Goal: Task Accomplishment & Management: Complete application form

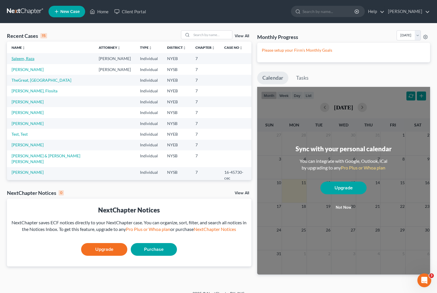
click at [30, 59] on link "Saleem, Raza" at bounding box center [23, 58] width 23 height 5
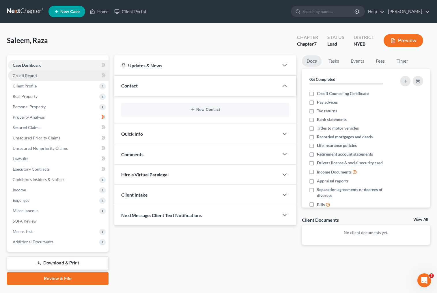
click at [39, 72] on link "Credit Report" at bounding box center [58, 75] width 100 height 10
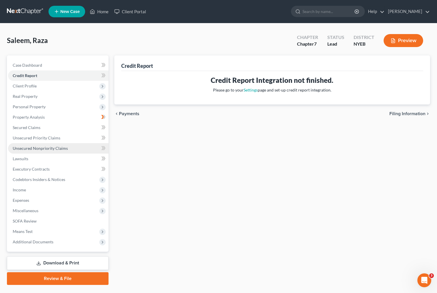
click at [43, 148] on span "Unsecured Nonpriority Claims" at bounding box center [40, 148] width 55 height 5
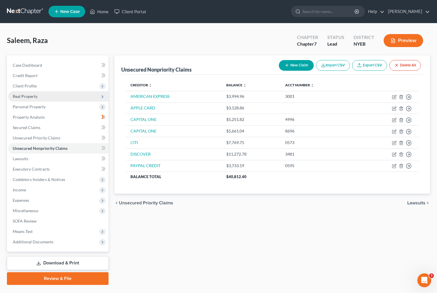
click at [35, 97] on span "Real Property" at bounding box center [25, 96] width 25 height 5
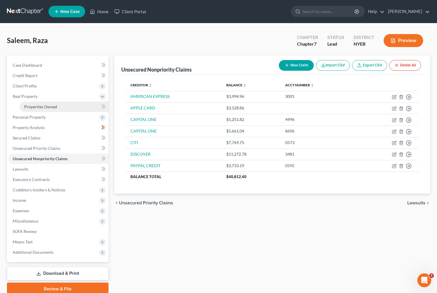
click at [48, 107] on span "Properties Owned" at bounding box center [40, 106] width 33 height 5
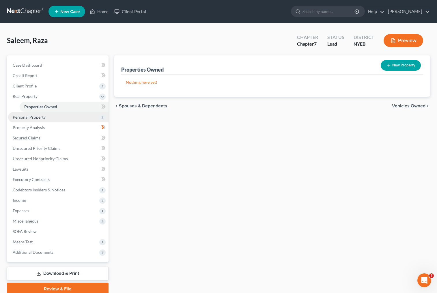
click at [44, 118] on span "Personal Property" at bounding box center [29, 116] width 33 height 5
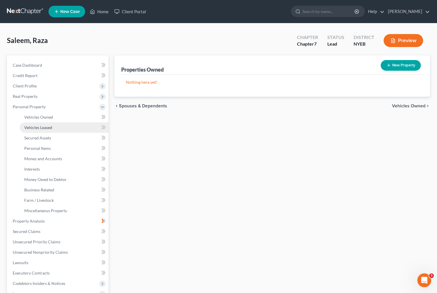
click at [45, 128] on span "Vehicles Leased" at bounding box center [38, 127] width 28 height 5
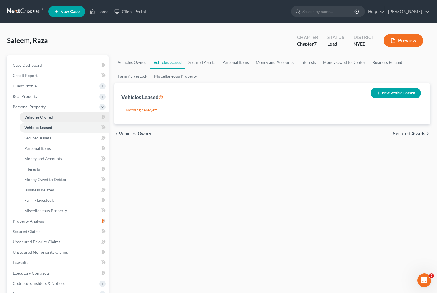
click at [43, 115] on span "Vehicles Owned" at bounding box center [38, 116] width 29 height 5
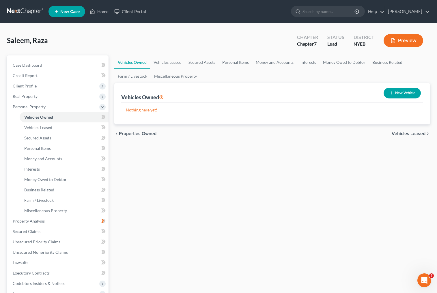
click at [418, 134] on span "Vehicles Leased" at bounding box center [408, 133] width 34 height 5
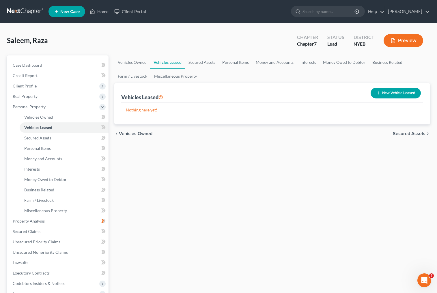
click at [418, 134] on span "Secured Assets" at bounding box center [408, 133] width 33 height 5
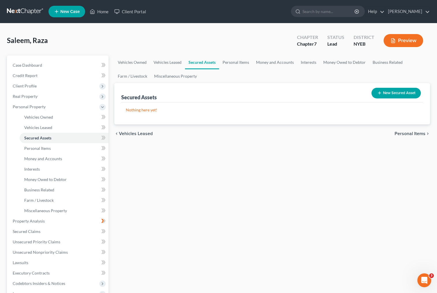
click at [418, 134] on span "Personal Items" at bounding box center [409, 133] width 31 height 5
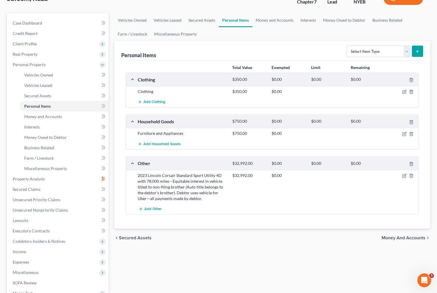
scroll to position [29, 0]
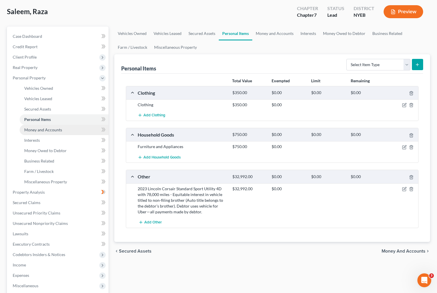
click at [49, 131] on span "Money and Accounts" at bounding box center [43, 129] width 38 height 5
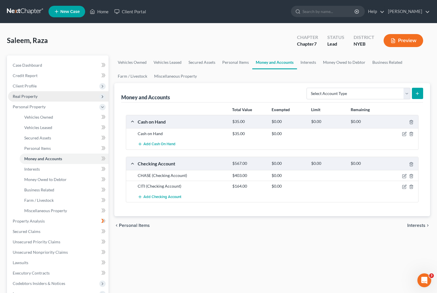
click at [31, 94] on span "Real Property" at bounding box center [25, 96] width 25 height 5
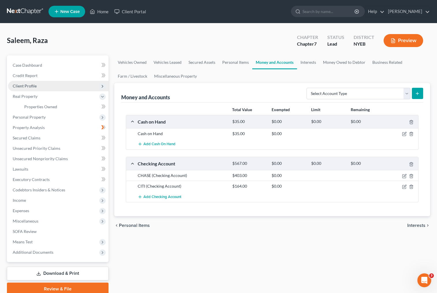
click at [33, 85] on span "Client Profile" at bounding box center [25, 85] width 24 height 5
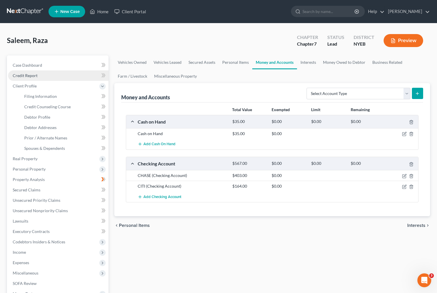
click at [27, 77] on span "Credit Report" at bounding box center [25, 75] width 25 height 5
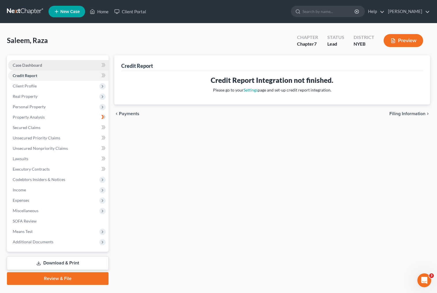
click at [31, 66] on span "Case Dashboard" at bounding box center [27, 65] width 29 height 5
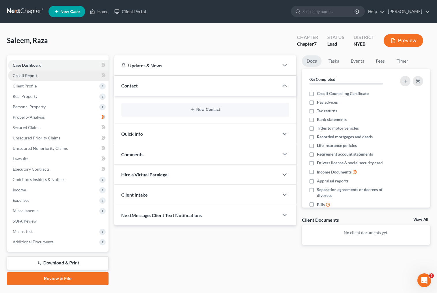
click at [31, 76] on span "Credit Report" at bounding box center [25, 75] width 25 height 5
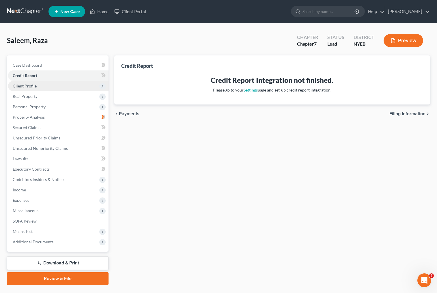
click at [30, 86] on span "Client Profile" at bounding box center [25, 85] width 24 height 5
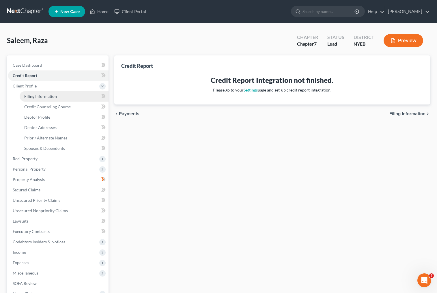
click at [37, 95] on span "Filing Information" at bounding box center [40, 96] width 33 height 5
select select "1"
select select "0"
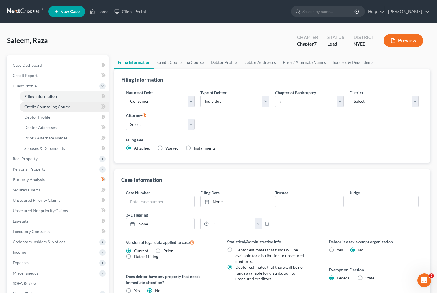
click at [53, 108] on span "Credit Counseling Course" at bounding box center [47, 106] width 46 height 5
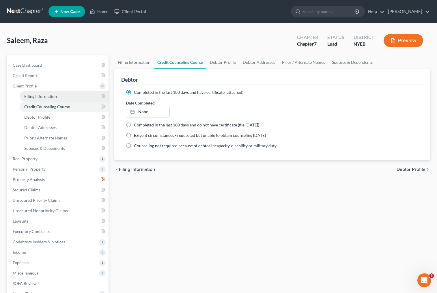
click at [60, 97] on link "Filing Information" at bounding box center [64, 96] width 89 height 10
select select "1"
select select "0"
select select "53"
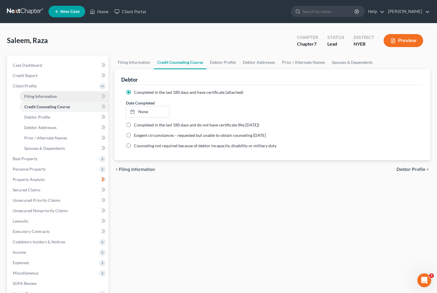
select select "0"
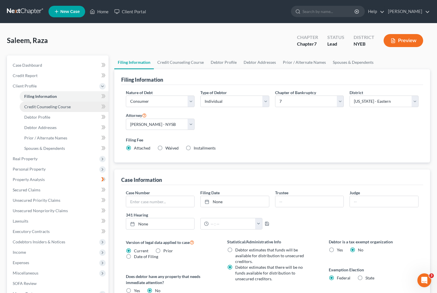
click at [48, 106] on span "Credit Counseling Course" at bounding box center [47, 106] width 46 height 5
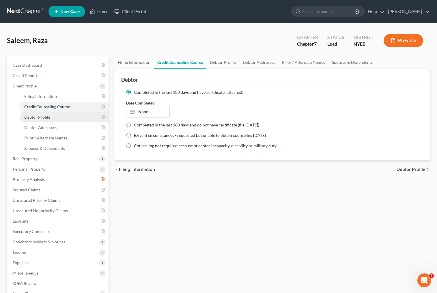
click at [44, 118] on span "Debtor Profile" at bounding box center [37, 116] width 26 height 5
select select "1"
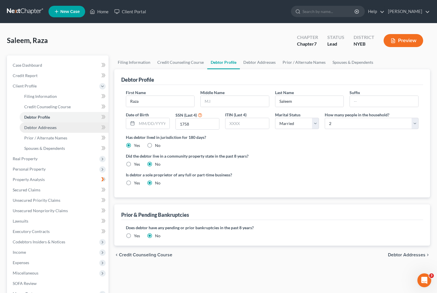
click at [44, 129] on span "Debtor Addresses" at bounding box center [40, 127] width 32 height 5
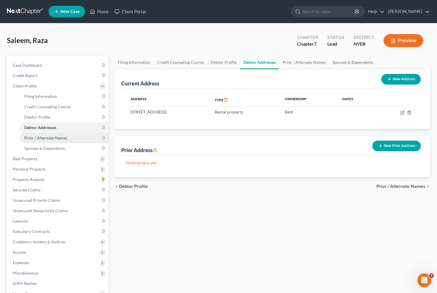
click at [44, 138] on span "Prior / Alternate Names" at bounding box center [45, 137] width 43 height 5
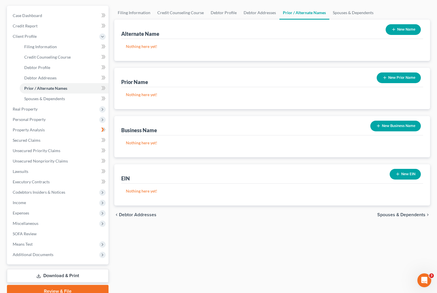
scroll to position [18, 0]
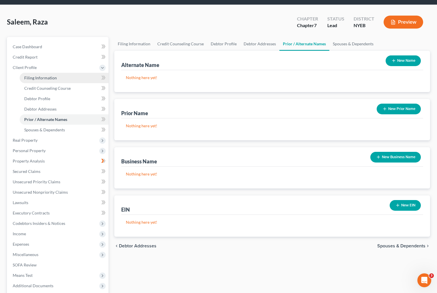
click at [48, 78] on span "Filing Information" at bounding box center [40, 77] width 33 height 5
select select "1"
select select "0"
select select "53"
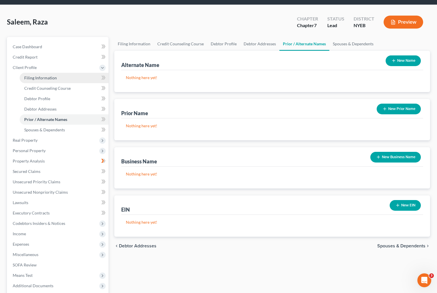
select select "0"
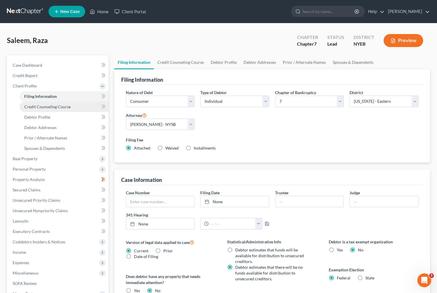
click at [54, 107] on span "Credit Counseling Course" at bounding box center [47, 106] width 46 height 5
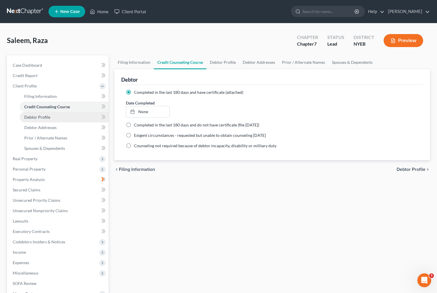
click at [49, 118] on span "Debtor Profile" at bounding box center [37, 116] width 26 height 5
select select "1"
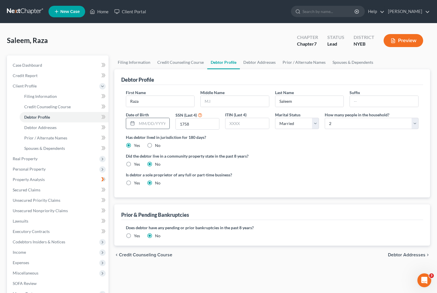
click at [161, 125] on input "text" at bounding box center [153, 123] width 33 height 11
type input "[DATE]"
click at [318, 172] on div "Is debtor a sole proprietor of any full or part-time business? Yes No" at bounding box center [272, 181] width 298 height 19
click at [384, 151] on ng-include "First Name [PERSON_NAME] Middle Name Last Name [PERSON_NAME] Suffix Date of Bir…" at bounding box center [272, 139] width 293 height 101
click at [60, 127] on link "Debtor Addresses" at bounding box center [64, 127] width 89 height 10
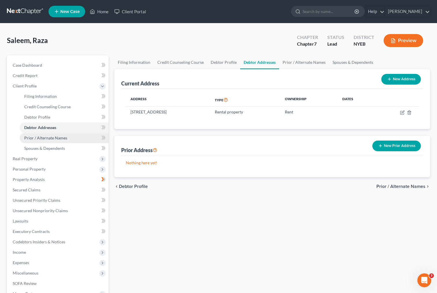
click at [59, 139] on span "Prior / Alternate Names" at bounding box center [45, 137] width 43 height 5
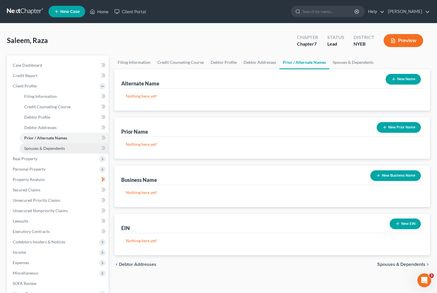
click at [59, 149] on span "Spouses & Dependents" at bounding box center [44, 148] width 41 height 5
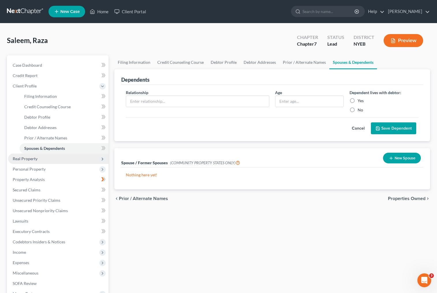
click at [30, 158] on span "Real Property" at bounding box center [25, 158] width 25 height 5
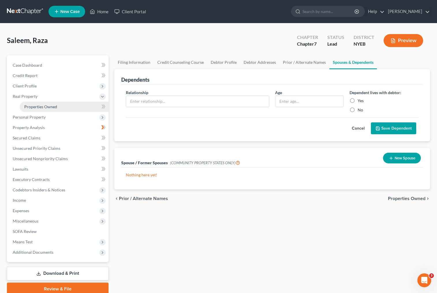
click at [52, 106] on span "Properties Owned" at bounding box center [40, 106] width 33 height 5
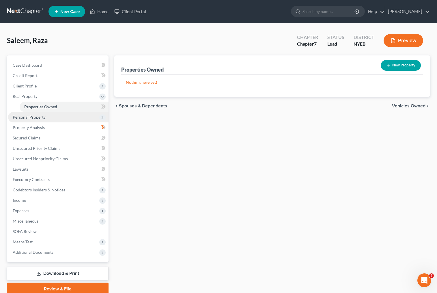
click at [39, 117] on span "Personal Property" at bounding box center [29, 116] width 33 height 5
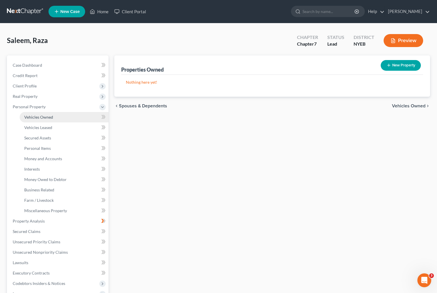
click at [46, 117] on span "Vehicles Owned" at bounding box center [38, 116] width 29 height 5
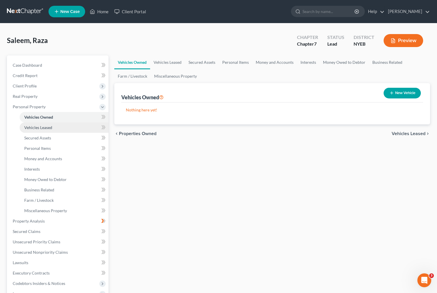
click at [46, 128] on span "Vehicles Leased" at bounding box center [38, 127] width 28 height 5
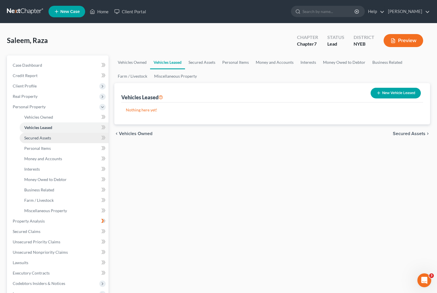
click at [45, 138] on span "Secured Assets" at bounding box center [37, 137] width 27 height 5
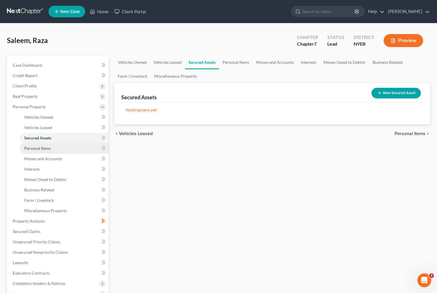
click at [45, 148] on span "Personal Items" at bounding box center [37, 148] width 27 height 5
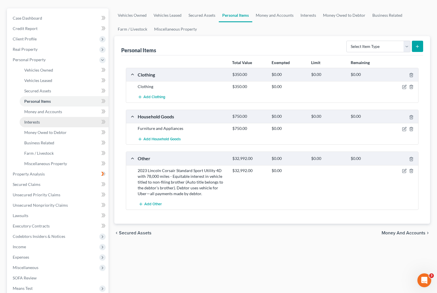
scroll to position [29, 0]
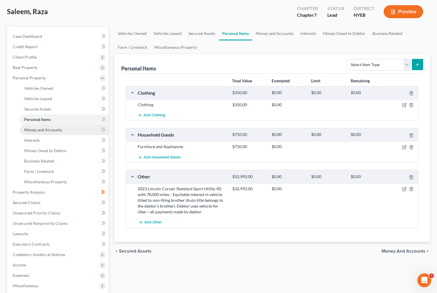
click at [50, 127] on link "Money and Accounts" at bounding box center [64, 130] width 89 height 10
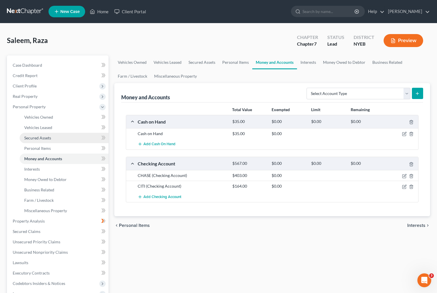
click at [46, 139] on span "Secured Assets" at bounding box center [37, 137] width 27 height 5
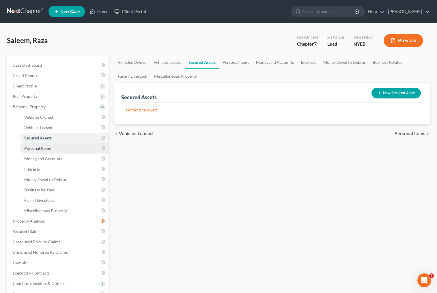
click at [44, 149] on span "Personal Items" at bounding box center [37, 148] width 27 height 5
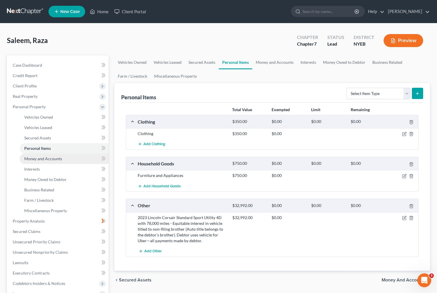
click at [46, 160] on span "Money and Accounts" at bounding box center [43, 158] width 38 height 5
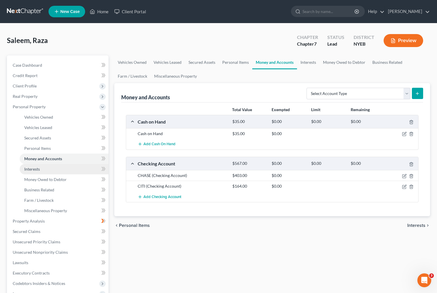
click at [41, 169] on link "Interests" at bounding box center [64, 169] width 89 height 10
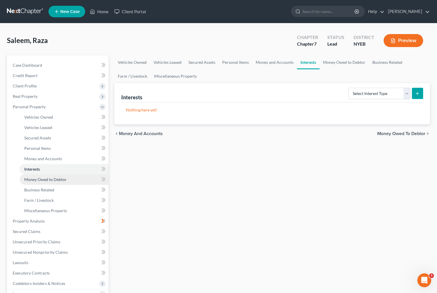
click at [50, 180] on span "Money Owed to Debtor" at bounding box center [45, 179] width 42 height 5
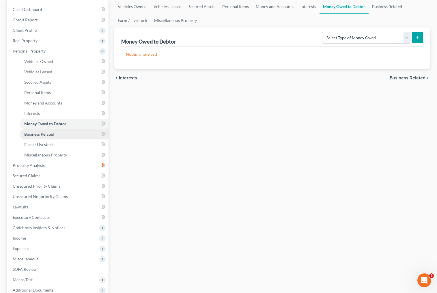
scroll to position [58, 0]
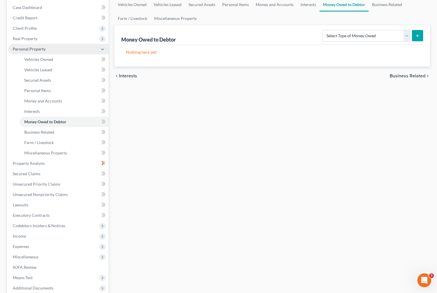
click at [41, 49] on span "Personal Property" at bounding box center [29, 48] width 33 height 5
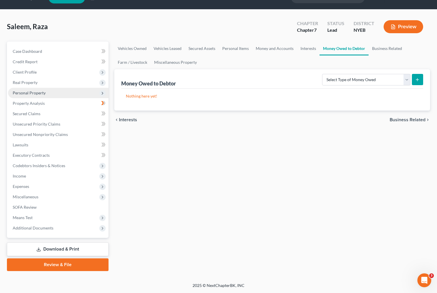
scroll to position [14, 0]
click at [125, 49] on link "Vehicles Owned" at bounding box center [132, 49] width 36 height 14
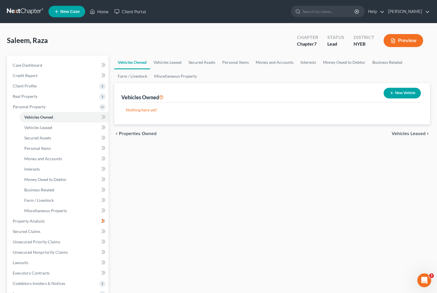
click at [416, 95] on button "New Vehicle" at bounding box center [401, 93] width 37 height 11
select select "0"
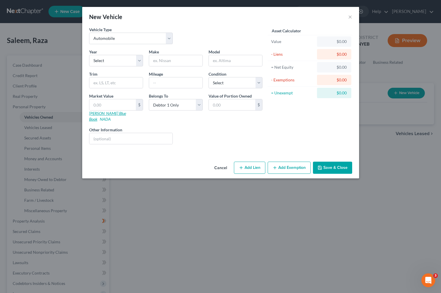
click at [104, 112] on link "[PERSON_NAME] Blue Book" at bounding box center [107, 116] width 37 height 11
click at [351, 17] on button "×" at bounding box center [350, 16] width 4 height 7
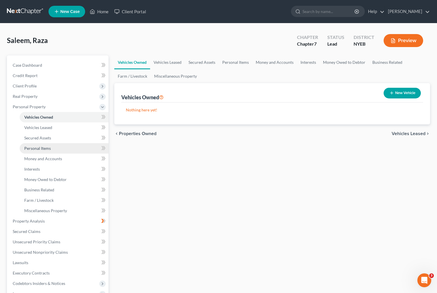
click at [42, 146] on span "Personal Items" at bounding box center [37, 148] width 27 height 5
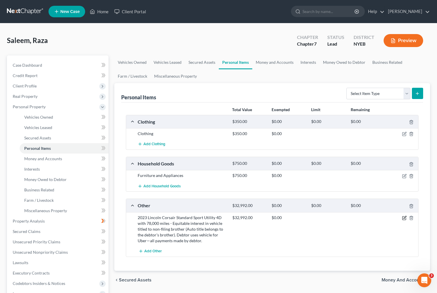
click at [405, 217] on icon "button" at bounding box center [404, 217] width 5 height 5
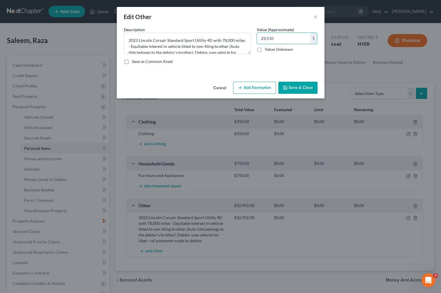
type input "23,510"
click at [302, 88] on button "Save & Close" at bounding box center [297, 88] width 39 height 12
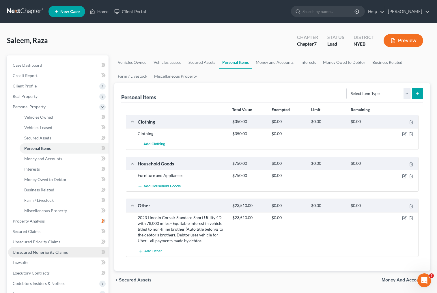
click at [69, 252] on link "Unsecured Nonpriority Claims" at bounding box center [58, 252] width 100 height 10
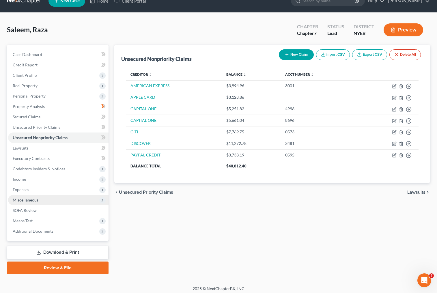
scroll to position [14, 0]
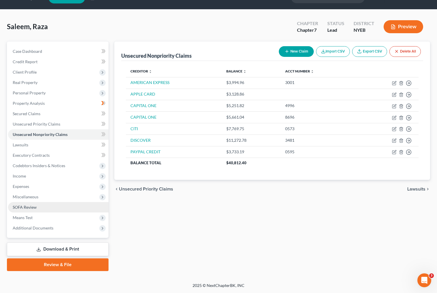
click at [50, 208] on link "SOFA Review" at bounding box center [58, 207] width 100 height 10
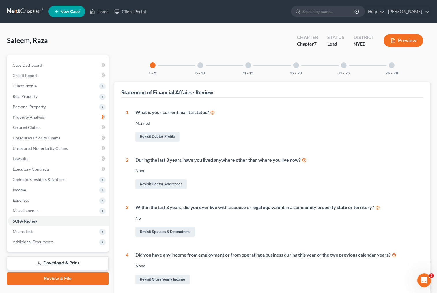
click at [202, 67] on div at bounding box center [200, 65] width 6 height 6
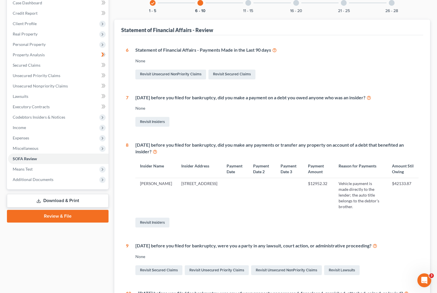
scroll to position [4, 0]
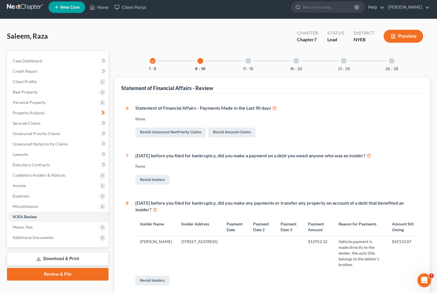
click at [247, 63] on div at bounding box center [248, 61] width 6 height 6
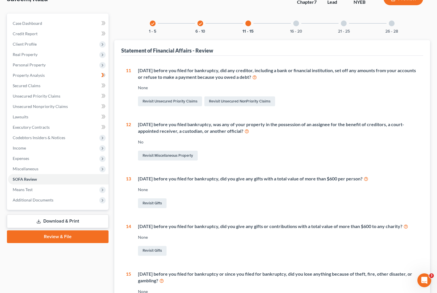
scroll to position [0, 0]
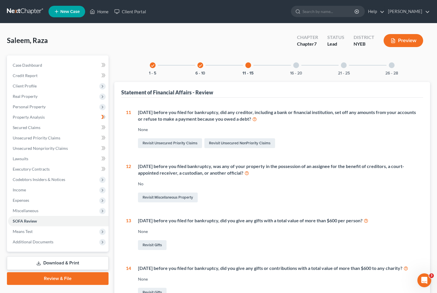
click at [298, 65] on div at bounding box center [296, 65] width 6 height 6
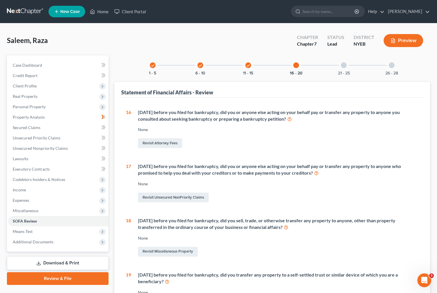
click at [343, 67] on div at bounding box center [344, 65] width 6 height 6
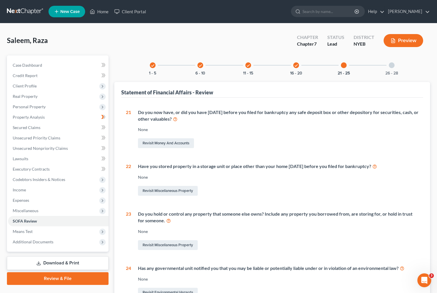
click at [390, 66] on div at bounding box center [391, 65] width 6 height 6
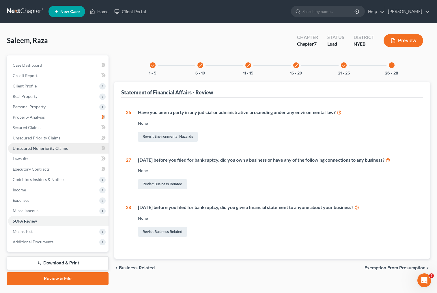
click at [53, 150] on span "Unsecured Nonpriority Claims" at bounding box center [40, 148] width 55 height 5
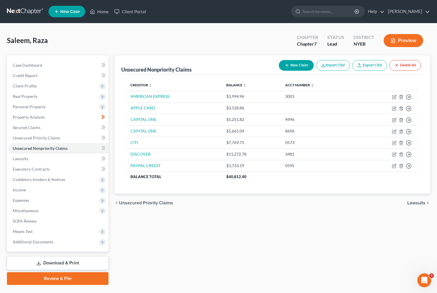
click at [230, 40] on div "Saleem, Raza Upgraded Chapter Chapter 7 Status Lead District NYEB Preview" at bounding box center [218, 42] width 423 height 25
drag, startPoint x: 255, startPoint y: 248, endPoint x: 251, endPoint y: 244, distance: 5.5
click at [255, 248] on div "Unsecured Nonpriority Claims New Claim Import CSV Export CSV Delete All Credito…" at bounding box center [272, 169] width 322 height 229
click at [315, 233] on div "Unsecured Nonpriority Claims New Claim Import CSV Export CSV Delete All Credito…" at bounding box center [272, 169] width 322 height 229
click at [161, 155] on td "DISCOVER" at bounding box center [174, 155] width 96 height 12
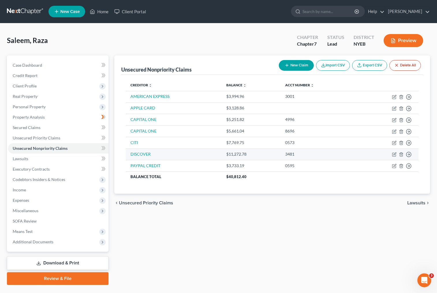
click at [161, 155] on td "DISCOVER" at bounding box center [174, 155] width 96 height 12
click at [395, 155] on icon "button" at bounding box center [394, 154] width 5 height 5
select select "0"
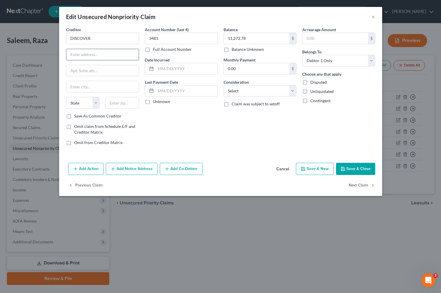
drag, startPoint x: 100, startPoint y: 51, endPoint x: 99, endPoint y: 55, distance: 4.9
click at [100, 51] on input "text" at bounding box center [102, 54] width 72 height 11
type input "p"
click at [112, 57] on input "PO BOX" at bounding box center [102, 54] width 72 height 11
type input "PO BOX 30939"
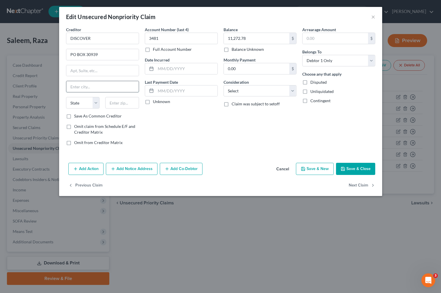
click at [106, 89] on input "text" at bounding box center [102, 86] width 72 height 11
type input "[GEOGRAPHIC_DATA]"
click at [182, 136] on div "Account Number (last 4) 3481 Full Account Number Date Incurred Last Payment Dat…" at bounding box center [181, 88] width 79 height 123
click at [206, 228] on div "Edit Unsecured Nonpriority Claim × Creditor * DISCOVER PO BOX 30939 [GEOGRAPHIC…" at bounding box center [220, 146] width 441 height 293
click at [349, 171] on button "Save & Close" at bounding box center [355, 169] width 39 height 12
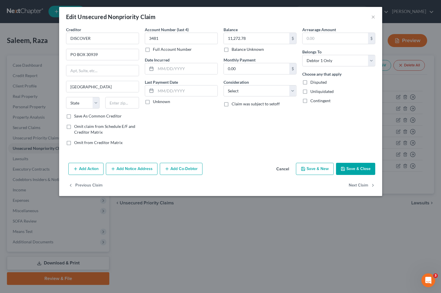
type input "0"
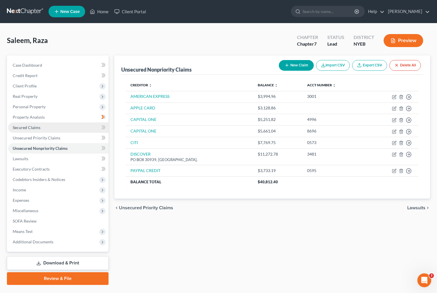
click at [64, 128] on link "Secured Claims" at bounding box center [58, 127] width 100 height 10
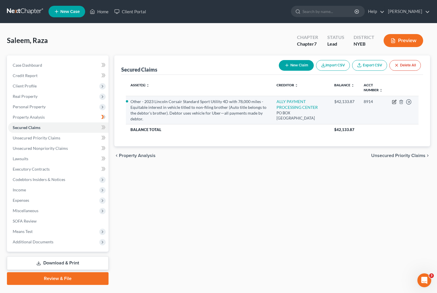
click at [393, 102] on icon "button" at bounding box center [394, 101] width 5 height 5
select select "28"
select select "2"
select select "1"
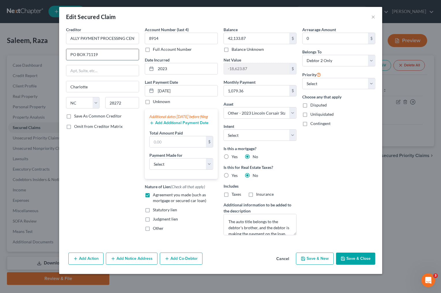
click at [123, 55] on input "PO BOX 71119" at bounding box center [102, 54] width 72 height 11
type input "PO BOX 380901"
drag, startPoint x: 135, startPoint y: 88, endPoint x: 112, endPoint y: 93, distance: 23.9
click at [135, 88] on input "Charlotte" at bounding box center [102, 86] width 72 height 11
type input "C"
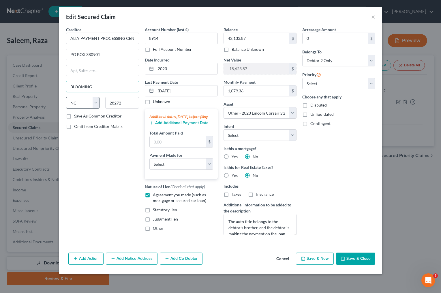
type input "BLOOMING"
click at [82, 103] on select "State [US_STATE] AK AR AZ CA CO CT DE DC [GEOGRAPHIC_DATA] [GEOGRAPHIC_DATA] GU…" at bounding box center [83, 103] width 34 height 12
click at [357, 263] on button "Save & Close" at bounding box center [355, 258] width 39 height 12
select select
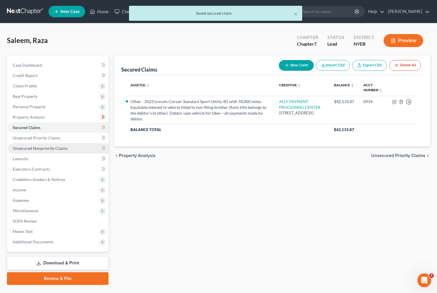
click at [52, 146] on span "Unsecured Nonpriority Claims" at bounding box center [40, 148] width 55 height 5
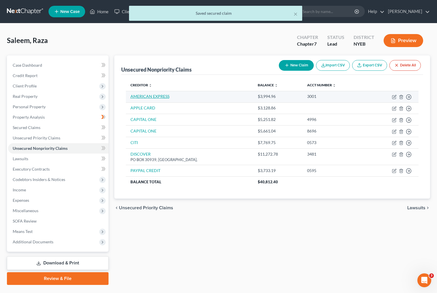
click at [166, 97] on link "AMERICAN EXPRESS" at bounding box center [149, 96] width 39 height 5
select select "0"
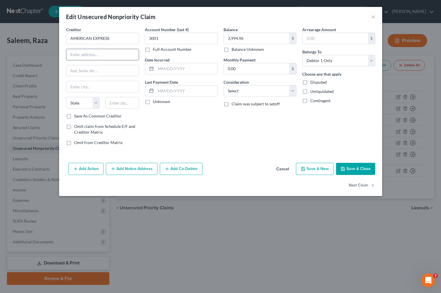
click at [100, 55] on input "text" at bounding box center [102, 54] width 72 height 11
type input "PO BOX 981537"
click at [348, 168] on button "Save & Close" at bounding box center [355, 169] width 39 height 12
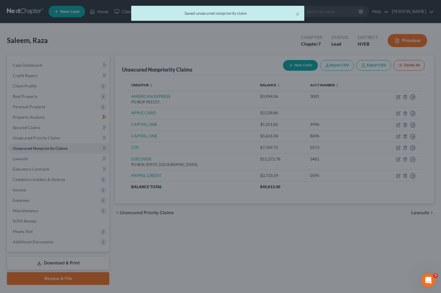
type input "0"
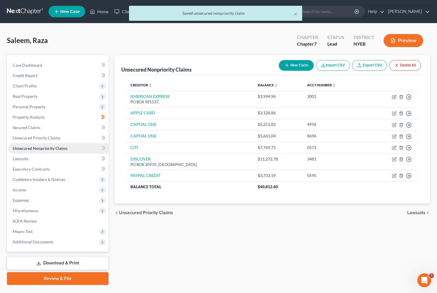
click at [57, 147] on span "Unsecured Nonpriority Claims" at bounding box center [40, 148] width 55 height 5
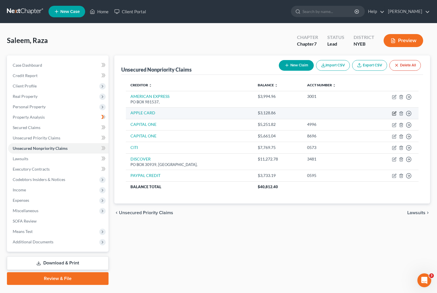
click at [394, 113] on icon "button" at bounding box center [394, 112] width 3 height 3
select select "0"
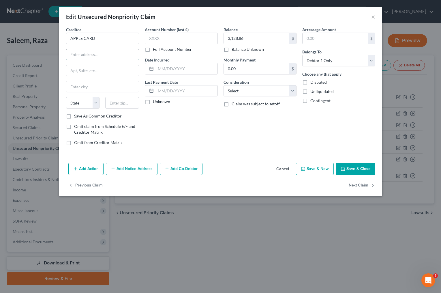
click at [97, 56] on input "text" at bounding box center [102, 54] width 72 height 11
type input "[STREET_ADDRESS]"
click at [351, 169] on button "Save & Close" at bounding box center [355, 169] width 39 height 12
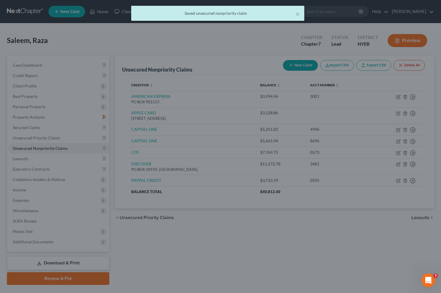
type input "0"
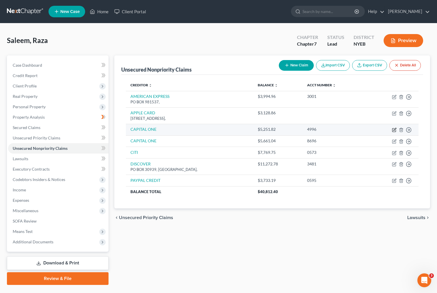
click at [394, 130] on icon "button" at bounding box center [394, 129] width 5 height 5
select select "0"
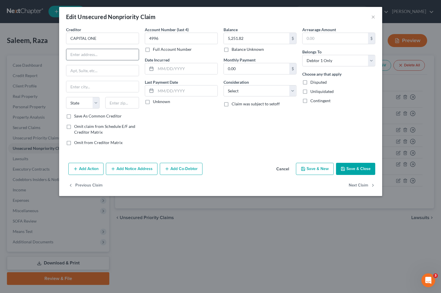
click at [87, 55] on input "text" at bounding box center [102, 54] width 72 height 11
type input "PO BOX 31293"
click at [351, 169] on button "Save & Close" at bounding box center [355, 169] width 39 height 12
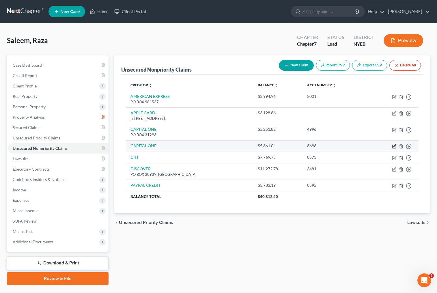
click at [395, 146] on icon "button" at bounding box center [393, 145] width 3 height 3
select select "0"
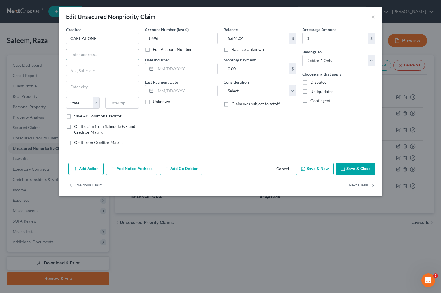
click at [110, 57] on input "text" at bounding box center [102, 54] width 72 height 11
type input "PO BOX 31293"
click at [353, 169] on button "Save & Close" at bounding box center [355, 169] width 39 height 12
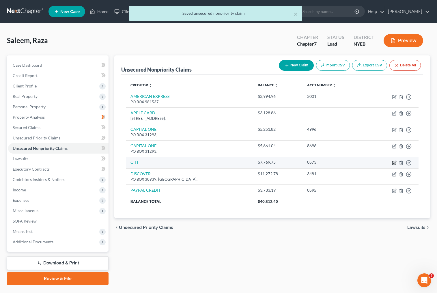
click at [394, 163] on icon "button" at bounding box center [394, 162] width 3 height 3
select select "0"
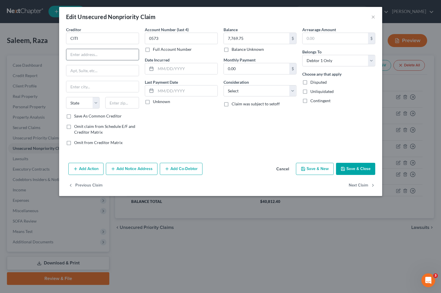
click at [103, 53] on input "text" at bounding box center [102, 54] width 72 height 11
type input "[STREET_ADDRESS]"
click at [347, 168] on button "Save & Close" at bounding box center [355, 169] width 39 height 12
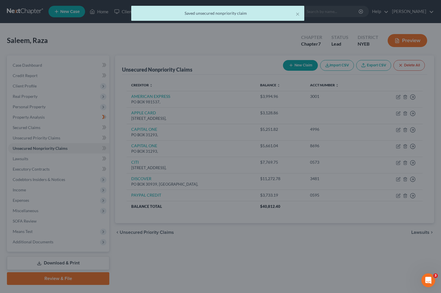
type input "0"
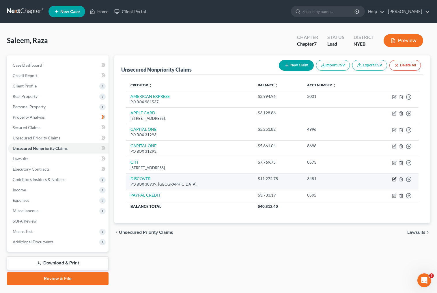
click at [393, 179] on icon "button" at bounding box center [394, 179] width 5 height 5
select select "0"
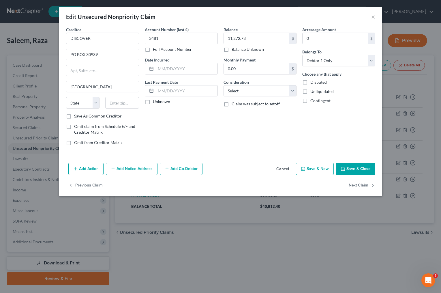
click at [345, 166] on icon "button" at bounding box center [343, 168] width 5 height 5
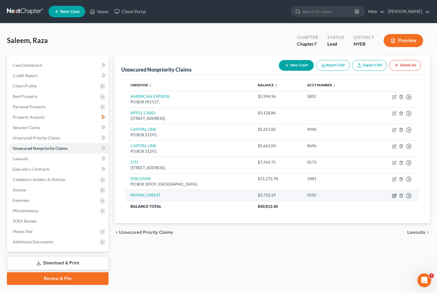
click at [394, 195] on icon "button" at bounding box center [394, 194] width 3 height 3
select select "0"
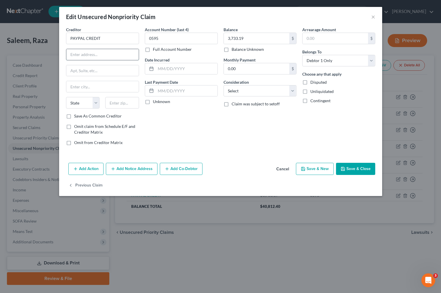
click at [117, 54] on input "text" at bounding box center [102, 54] width 72 height 11
type input "PO BOX 965005"
click at [352, 170] on button "Save & Close" at bounding box center [355, 169] width 39 height 12
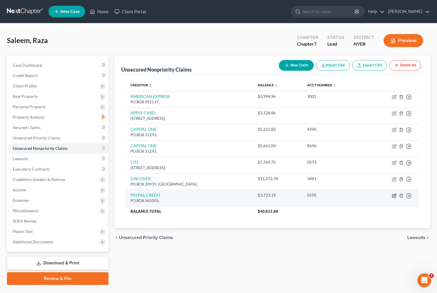
click at [393, 195] on icon "button" at bounding box center [394, 195] width 5 height 5
select select "0"
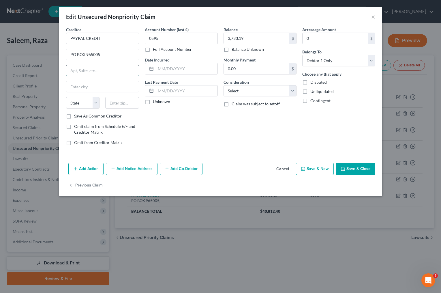
click at [108, 70] on input "text" at bounding box center [102, 70] width 72 height 11
click at [97, 86] on input "text" at bounding box center [102, 86] width 72 height 11
type input "SALE [GEOGRAPHIC_DATA]"
click at [87, 104] on select "State [US_STATE] AK AR AZ CA CO CT DE DC [GEOGRAPHIC_DATA] [GEOGRAPHIC_DATA] GU…" at bounding box center [83, 103] width 34 height 12
select select "46"
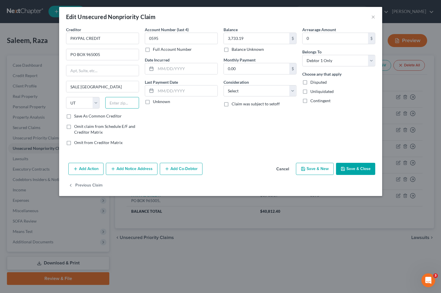
click at [112, 104] on input "text" at bounding box center [122, 103] width 34 height 12
type input "84131"
type input "[GEOGRAPHIC_DATA]"
drag, startPoint x: 107, startPoint y: 87, endPoint x: 61, endPoint y: 88, distance: 45.3
click at [61, 88] on div "Creditor * PAYPAL CREDIT PO BOX 965005 [GEOGRAPHIC_DATA] [US_STATE][GEOGRAPHIC_…" at bounding box center [220, 94] width 323 height 134
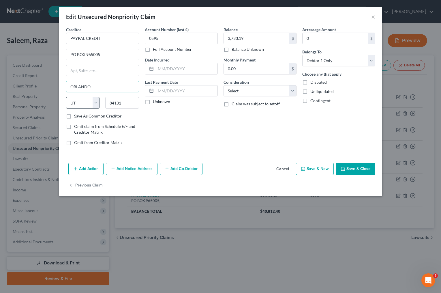
type input "ORLANDO"
click at [77, 104] on select "State [US_STATE] AK AR AZ CA CO CT DE DC [GEOGRAPHIC_DATA] [GEOGRAPHIC_DATA] GU…" at bounding box center [83, 103] width 34 height 12
select select "9"
click at [66, 97] on select "State [US_STATE] AK AR AZ CA CO CT DE DC [GEOGRAPHIC_DATA] [GEOGRAPHIC_DATA] GU…" at bounding box center [83, 103] width 34 height 12
click at [128, 102] on input "84131" at bounding box center [122, 103] width 34 height 12
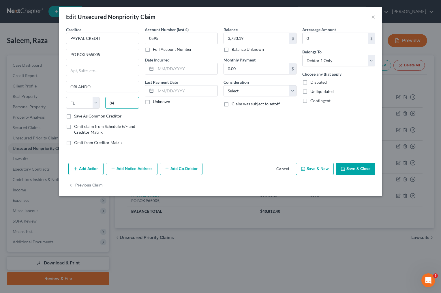
type input "8"
type input "32896"
click at [182, 132] on div "Account Number (last 4) 0595 Full Account Number Date Incurred Last Payment Dat…" at bounding box center [181, 88] width 79 height 123
type input "Orlando"
click at [352, 169] on button "Save & Close" at bounding box center [355, 169] width 39 height 12
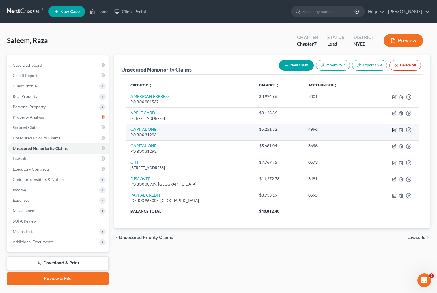
click at [394, 130] on icon "button" at bounding box center [394, 129] width 5 height 5
select select "0"
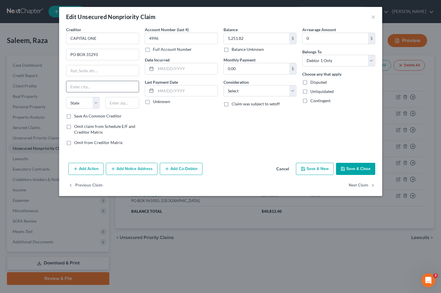
click at [93, 87] on input "text" at bounding box center [102, 86] width 72 height 11
type input "SALE LAKE CIYT"
click at [85, 104] on select "State [US_STATE] AK AR AZ CA CO CT DE DC [GEOGRAPHIC_DATA] [GEOGRAPHIC_DATA] GU…" at bounding box center [83, 103] width 34 height 12
select select "46"
click at [119, 105] on input "text" at bounding box center [122, 103] width 34 height 12
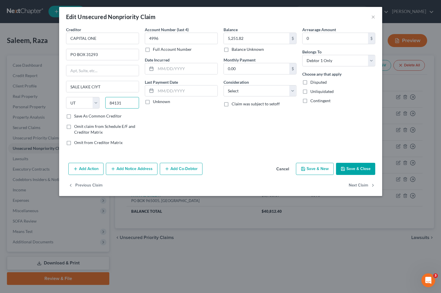
type input "84131"
type input "[GEOGRAPHIC_DATA]"
click at [182, 136] on div "Account Number (last 4) 4996 Full Account Number Date Incurred Last Payment Dat…" at bounding box center [181, 88] width 79 height 123
click at [354, 169] on button "Save & Close" at bounding box center [355, 169] width 39 height 12
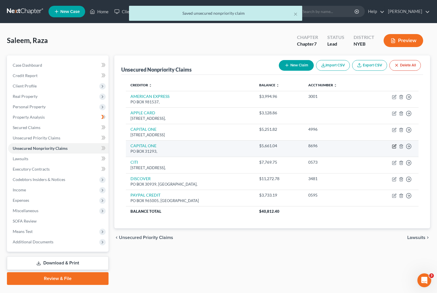
click at [394, 147] on icon "button" at bounding box center [394, 146] width 5 height 5
select select "0"
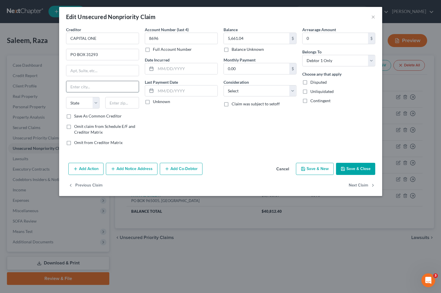
click at [92, 85] on input "text" at bounding box center [102, 86] width 72 height 11
type input "[GEOGRAPHIC_DATA]"
click at [81, 102] on select "State [US_STATE] AK AR AZ CA CO CT DE DC [GEOGRAPHIC_DATA] [GEOGRAPHIC_DATA] GU…" at bounding box center [83, 103] width 34 height 12
select select "46"
click at [118, 104] on input "text" at bounding box center [122, 103] width 34 height 12
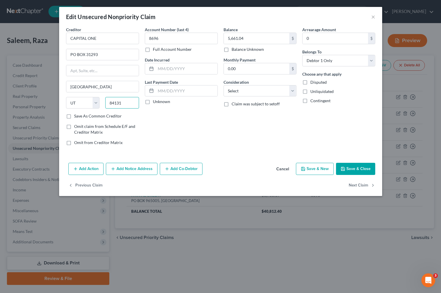
type input "84131"
type input "[GEOGRAPHIC_DATA]"
click at [163, 128] on div "Account Number (last 4) 8696 Full Account Number Date Incurred Last Payment Dat…" at bounding box center [181, 88] width 79 height 123
click at [344, 168] on icon "button" at bounding box center [343, 168] width 5 height 5
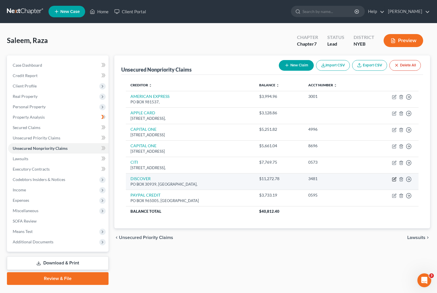
click at [394, 180] on icon "button" at bounding box center [394, 179] width 5 height 5
select select "0"
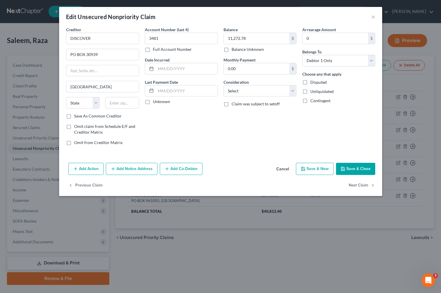
click at [118, 60] on div "Creditor * DISCOVER PO BOX 30939 [GEOGRAPHIC_DATA] [US_STATE] AK AR AZ CA CO CT…" at bounding box center [102, 70] width 73 height 87
click at [116, 57] on input "PO BOX 30939" at bounding box center [102, 54] width 72 height 11
type input "P"
type input "[STREET_ADDRESS][PERSON_NAME]"
click at [85, 89] on input "[GEOGRAPHIC_DATA]" at bounding box center [102, 86] width 72 height 11
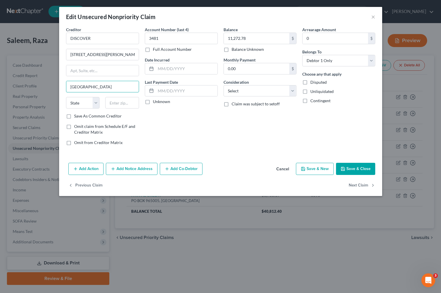
drag, startPoint x: 93, startPoint y: 88, endPoint x: 63, endPoint y: 91, distance: 30.1
click at [63, 91] on div "Creditor * DISCOVER [GEOGRAPHIC_DATA][PERSON_NAME] [US_STATE] AK AR AZ [GEOGRAP…" at bounding box center [220, 94] width 323 height 134
type input "RIVERWOODS"
click at [84, 108] on div "State [US_STATE] AK AR AZ CA CO CT DE DC [GEOGRAPHIC_DATA] [GEOGRAPHIC_DATA] GU…" at bounding box center [102, 105] width 79 height 16
click at [83, 105] on select "State [US_STATE] AK AR AZ CA CO CT DE DC [GEOGRAPHIC_DATA] [GEOGRAPHIC_DATA] GU…" at bounding box center [83, 103] width 34 height 12
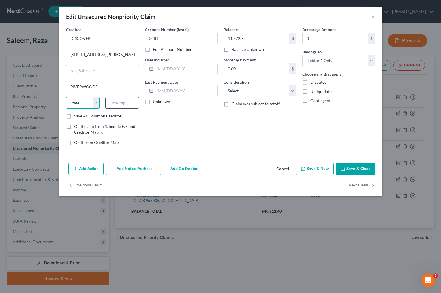
select select "14"
click at [122, 103] on input "text" at bounding box center [122, 103] width 34 height 12
type input "60015"
click at [193, 132] on div "Account Number (last 4) 3481 Full Account Number Date Incurred Last Payment Dat…" at bounding box center [181, 88] width 79 height 123
drag, startPoint x: 98, startPoint y: 87, endPoint x: 37, endPoint y: 82, distance: 61.0
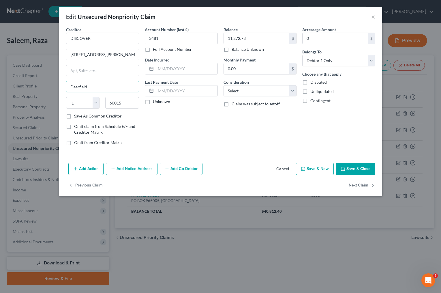
click at [37, 82] on div "Edit Unsecured Nonpriority Claim × Creditor * DISCOVER [GEOGRAPHIC_DATA][PERSON…" at bounding box center [220, 146] width 441 height 293
type input "RIVERWOODS"
click at [198, 134] on div "Account Number (last 4) 3481 Full Account Number Date Incurred Last Payment Dat…" at bounding box center [181, 88] width 79 height 123
click at [349, 167] on button "Save & Close" at bounding box center [355, 169] width 39 height 12
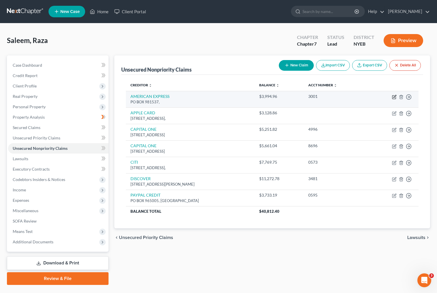
click at [394, 97] on icon "button" at bounding box center [394, 97] width 5 height 5
select select "0"
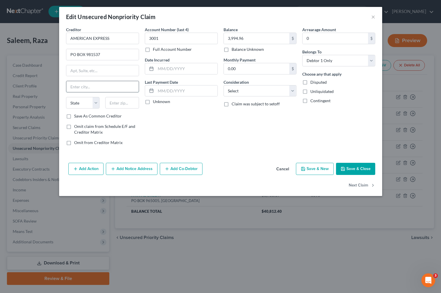
click at [101, 87] on input "text" at bounding box center [102, 86] width 72 height 11
type input "EL PASO"
click at [87, 104] on select "State [US_STATE] AK AR AZ CA CO CT DE DC [GEOGRAPHIC_DATA] [GEOGRAPHIC_DATA] GU…" at bounding box center [83, 103] width 34 height 12
select select "45"
click at [120, 104] on input "text" at bounding box center [122, 103] width 34 height 12
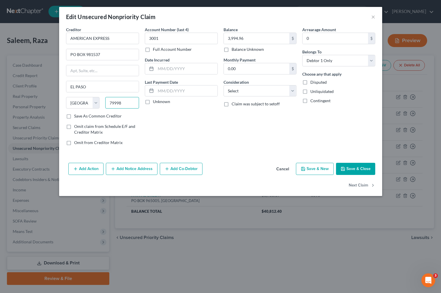
type input "79998"
type input "[GEOGRAPHIC_DATA]"
click at [164, 117] on div "Account Number (last 4) 3001 Full Account Number Date Incurred Last Payment Dat…" at bounding box center [181, 88] width 79 height 123
click at [350, 166] on button "Save & Close" at bounding box center [355, 169] width 39 height 12
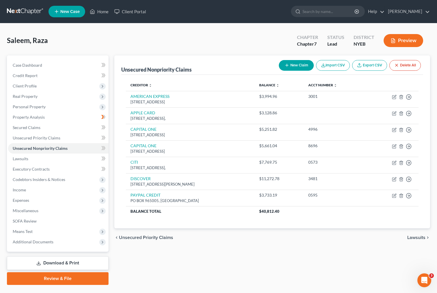
click at [247, 255] on div "Unsecured Nonpriority Claims New Claim Import CSV Export CSV Delete All Credito…" at bounding box center [272, 169] width 322 height 229
click at [42, 126] on link "Secured Claims" at bounding box center [58, 127] width 100 height 10
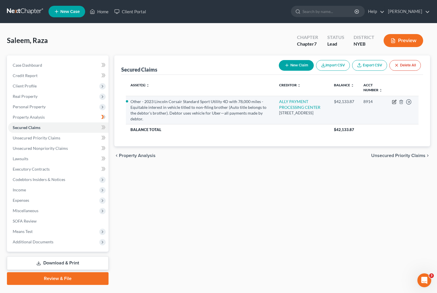
click at [394, 102] on icon "button" at bounding box center [394, 101] width 5 height 5
select select "28"
select select "2"
select select "1"
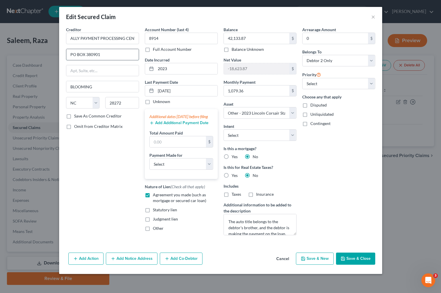
click at [114, 55] on input "PO BOX 380901" at bounding box center [102, 54] width 72 height 11
type input "P"
type input "200 RENAISSANCE CTR"
drag, startPoint x: 95, startPoint y: 87, endPoint x: 60, endPoint y: 87, distance: 34.9
click at [60, 87] on div "Creditor * ALLY PAYMENT PROCESSING CENTER 200 RENAISSANCE CTR BLOOMING State [U…" at bounding box center [220, 138] width 323 height 223
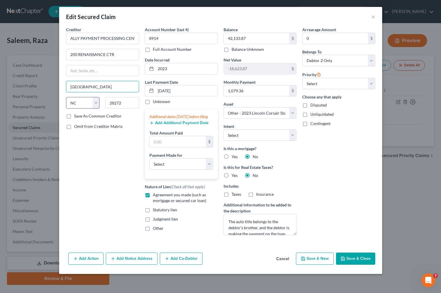
type input "[GEOGRAPHIC_DATA]"
click at [84, 102] on select "State [US_STATE] AK AR AZ CA CO CT DE DC [GEOGRAPHIC_DATA] [GEOGRAPHIC_DATA] GU…" at bounding box center [83, 103] width 34 height 12
select select "23"
drag, startPoint x: 129, startPoint y: 103, endPoint x: 99, endPoint y: 104, distance: 30.0
click at [99, 104] on div "State [US_STATE] AK AR AZ CA CO CT DE DC [GEOGRAPHIC_DATA] [GEOGRAPHIC_DATA] GU…" at bounding box center [102, 105] width 79 height 16
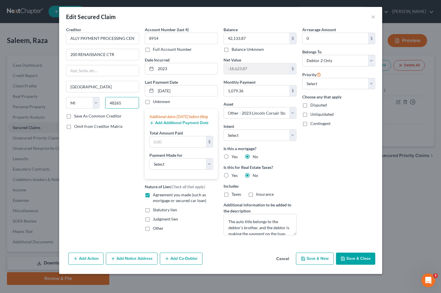
type input "48265"
type input "[GEOGRAPHIC_DATA]"
click at [90, 155] on div "Creditor * ALLY PAYMENT PROCESSING CENTER 200 RENAISSANCE CTR [GEOGRAPHIC_DATA]…" at bounding box center [102, 133] width 79 height 213
click at [346, 260] on button "Save & Close" at bounding box center [355, 258] width 39 height 12
select select
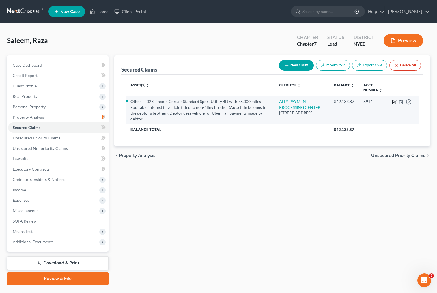
click at [394, 102] on icon "button" at bounding box center [394, 101] width 3 height 3
select select "23"
select select "2"
select select "1"
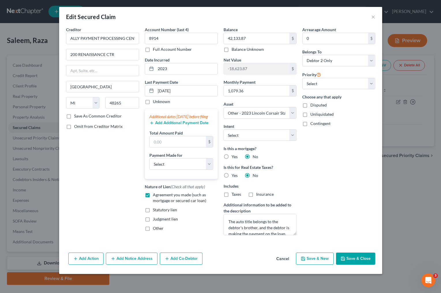
click at [298, 15] on div "Edit Secured Claim ×" at bounding box center [220, 17] width 323 height 20
click at [260, 66] on input "-18,623.87" at bounding box center [256, 68] width 65 height 11
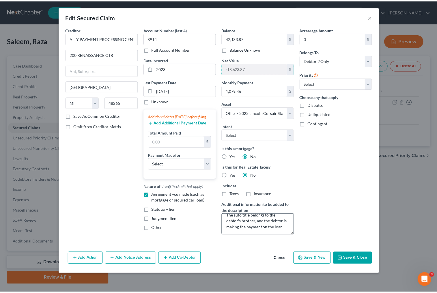
scroll to position [12, 0]
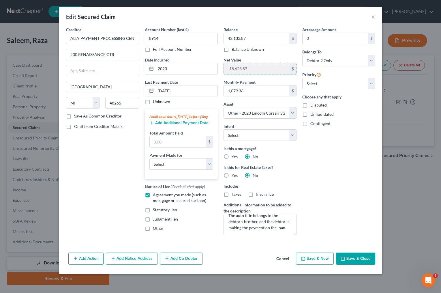
click at [359, 260] on button "Save & Close" at bounding box center [355, 258] width 39 height 12
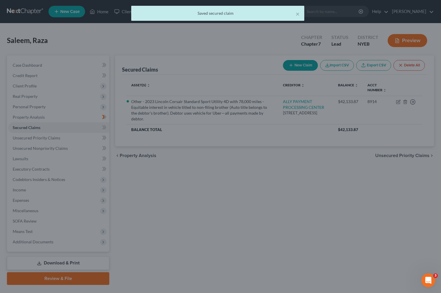
select select "2"
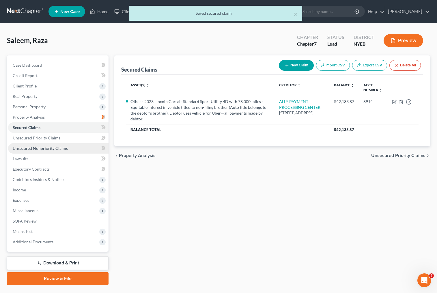
click at [54, 149] on span "Unsecured Nonpriority Claims" at bounding box center [40, 148] width 55 height 5
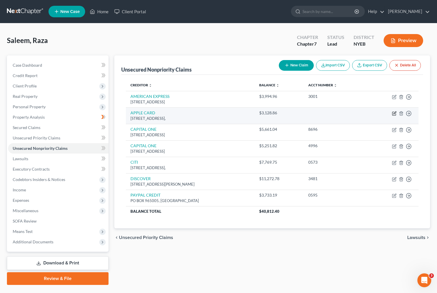
click at [393, 112] on icon "button" at bounding box center [393, 113] width 3 height 3
select select "0"
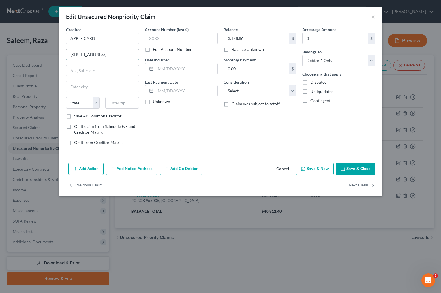
click at [120, 56] on input "[STREET_ADDRESS]" at bounding box center [102, 54] width 72 height 11
type input "1"
type input "PO BOX 7247"
click at [91, 87] on input "text" at bounding box center [102, 86] width 72 height 11
type input "[GEOGRAPHIC_DATA]"
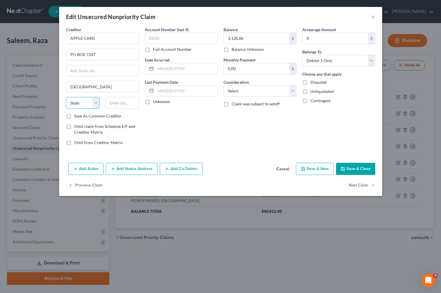
click at [84, 103] on select "State [US_STATE] AK AR AZ CA CO CT DE DC [GEOGRAPHIC_DATA] [GEOGRAPHIC_DATA] GU…" at bounding box center [83, 103] width 34 height 12
select select "39"
click at [114, 101] on input "text" at bounding box center [122, 103] width 34 height 12
type input "19170-6112"
click at [218, 149] on div "Account Number (last 4) Full Account Number Date Incurred Last Payment Date Unk…" at bounding box center [181, 88] width 79 height 123
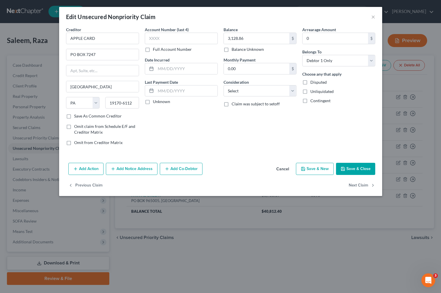
click at [348, 168] on button "Save & Close" at bounding box center [355, 169] width 39 height 12
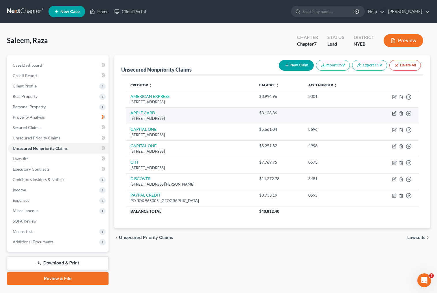
click at [393, 114] on icon "button" at bounding box center [394, 113] width 5 height 5
select select "39"
select select "0"
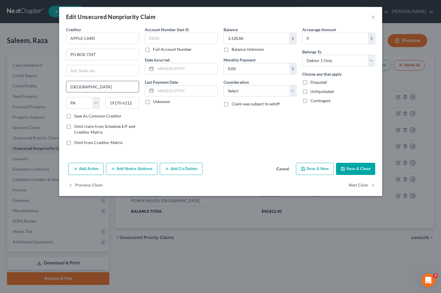
click at [108, 86] on input "[GEOGRAPHIC_DATA]" at bounding box center [102, 86] width 72 height 11
type input "[GEOGRAPHIC_DATA]"
click at [179, 135] on div "Account Number (last 4) Full Account Number Date Incurred Last Payment Date Unk…" at bounding box center [181, 88] width 79 height 123
click at [354, 167] on button "Save & Close" at bounding box center [355, 169] width 39 height 12
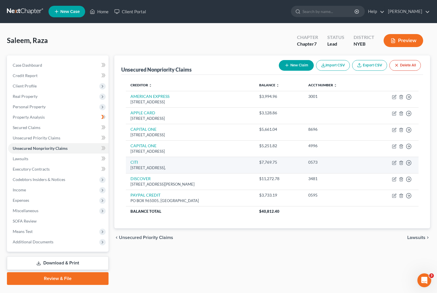
click at [391, 161] on td "Move to D Move to E Move to G Move to Notice Only" at bounding box center [393, 165] width 52 height 16
click at [393, 163] on icon "button" at bounding box center [394, 162] width 5 height 5
select select "0"
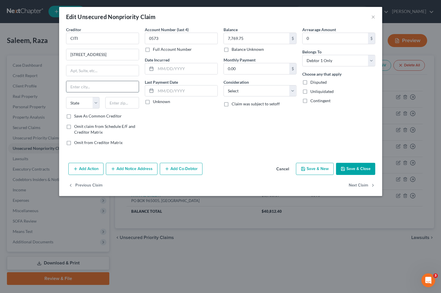
click at [110, 86] on input "text" at bounding box center [102, 86] width 72 height 11
type input "s"
type input "[GEOGRAPHIC_DATA]"
click at [82, 105] on select "State [US_STATE] AK AR AZ CA CO CT DE DC [GEOGRAPHIC_DATA] [GEOGRAPHIC_DATA] GU…" at bounding box center [83, 103] width 34 height 12
select select "43"
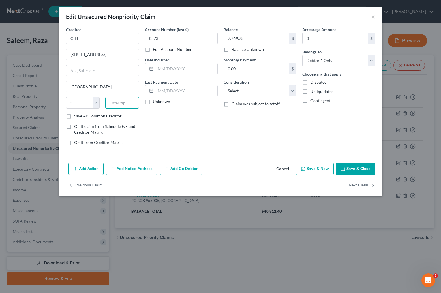
click at [117, 103] on input "text" at bounding box center [122, 103] width 34 height 12
type input "57108"
click at [177, 123] on div "Account Number (last 4) 0573 Full Account Number Date Incurred Last Payment Dat…" at bounding box center [181, 88] width 79 height 123
click at [94, 54] on input "[STREET_ADDRESS]" at bounding box center [102, 54] width 72 height 11
click at [89, 54] on input "[STREET_ADDRESS]" at bounding box center [102, 54] width 72 height 11
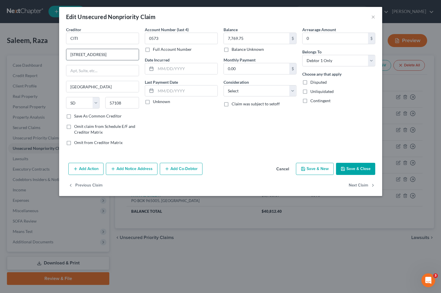
click at [125, 54] on input "[STREET_ADDRESS]" at bounding box center [102, 54] width 72 height 11
type input "[STREET_ADDRESS]"
click at [351, 169] on button "Save & Close" at bounding box center [355, 169] width 39 height 12
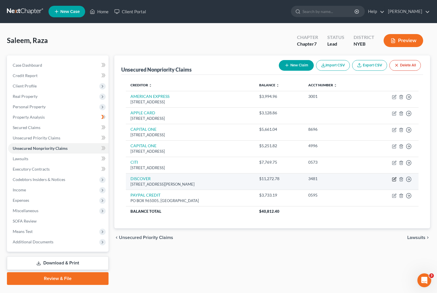
click at [393, 180] on icon "button" at bounding box center [394, 178] width 3 height 3
select select "14"
select select "0"
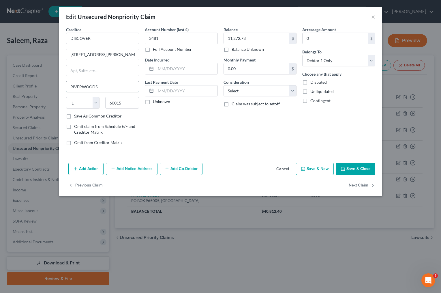
click at [109, 86] on input "RIVERWOODS" at bounding box center [102, 86] width 72 height 11
type input "Riverwoods"
click at [183, 129] on div "Account Number (last 4) 3481 Full Account Number Date Incurred Last Payment Dat…" at bounding box center [181, 88] width 79 height 123
click at [351, 168] on button "Save & Close" at bounding box center [355, 169] width 39 height 12
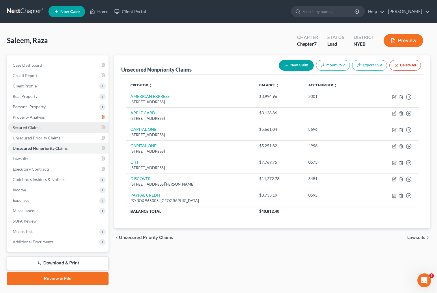
click at [63, 128] on link "Secured Claims" at bounding box center [58, 127] width 100 height 10
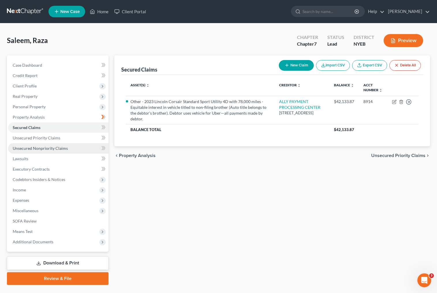
click at [57, 149] on span "Unsecured Nonpriority Claims" at bounding box center [40, 148] width 55 height 5
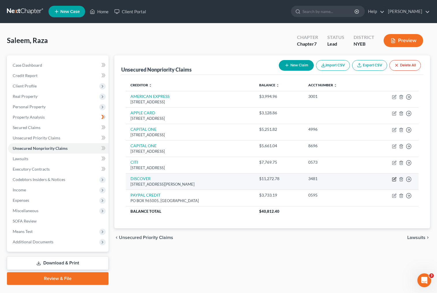
click at [395, 179] on icon "button" at bounding box center [394, 179] width 5 height 5
select select "14"
select select "0"
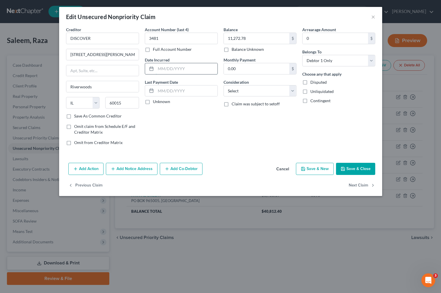
click at [181, 67] on input "text" at bounding box center [187, 68] width 62 height 11
type input "2023"
click at [170, 91] on input "text" at bounding box center [187, 90] width 62 height 11
click at [177, 124] on div "Account Number (last 4) 3481 Full Account Number Date Incurred 2023 Last Paymen…" at bounding box center [181, 88] width 79 height 123
click at [254, 130] on div "Balance 11,272.78 $ Balance Unknown Balance Undetermined 11,272.78 $ Balance Un…" at bounding box center [260, 88] width 79 height 123
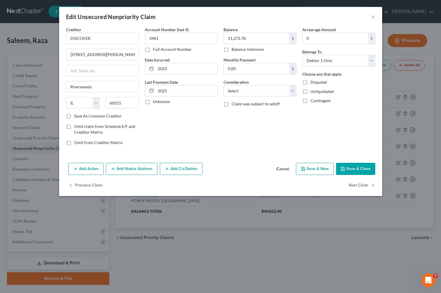
click at [355, 168] on button "Save & Close" at bounding box center [355, 169] width 39 height 12
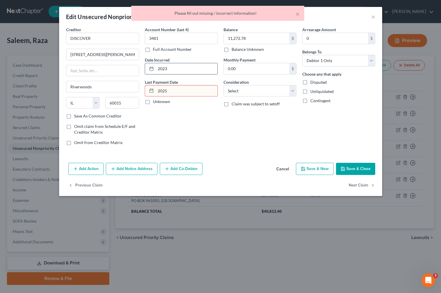
click at [194, 69] on input "2023" at bounding box center [187, 68] width 62 height 11
click at [183, 90] on input "2025" at bounding box center [187, 90] width 62 height 11
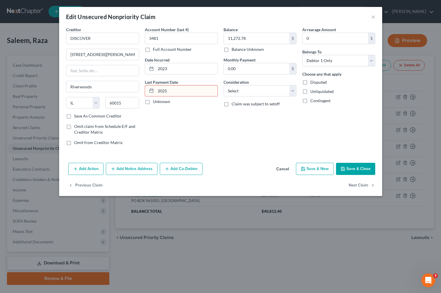
click at [230, 118] on div "Balance 11,272.78 $ Balance Unknown Balance Undetermined 11,272.78 $ Balance Un…" at bounding box center [260, 88] width 79 height 123
click at [190, 90] on input "2025" at bounding box center [187, 90] width 62 height 11
type input "2"
click at [191, 114] on div "Account Number (last 4) 3481 Full Account Number Date Incurred 2023 Last Paymen…" at bounding box center [181, 88] width 79 height 123
click at [180, 93] on input "2025" at bounding box center [187, 90] width 62 height 11
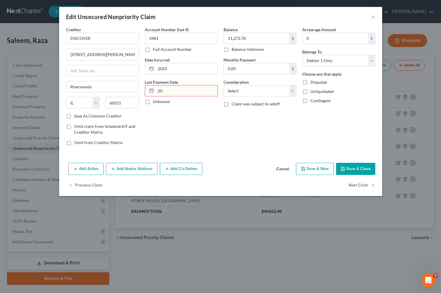
type input "2"
click at [264, 131] on div "Balance 11,272.78 $ Balance Unknown Balance Undetermined 11,272.78 $ Balance Un…" at bounding box center [260, 88] width 79 height 123
click at [191, 91] on input "text" at bounding box center [187, 90] width 62 height 11
click at [202, 123] on div "Account Number (last 4) 3481 Full Account Number Date Incurred 2023 Last Paymen…" at bounding box center [181, 88] width 79 height 123
click at [182, 67] on input "2023" at bounding box center [187, 68] width 62 height 11
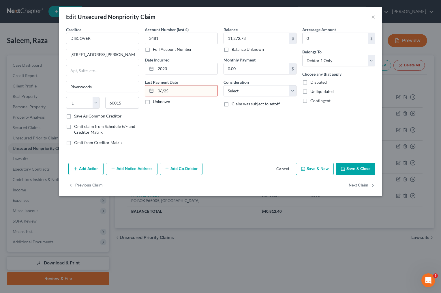
click at [209, 140] on div "Account Number (last 4) 3481 Full Account Number Date Incurred 2023 Last Paymen…" at bounding box center [181, 88] width 79 height 123
click at [349, 166] on button "Save & Close" at bounding box center [355, 169] width 39 height 12
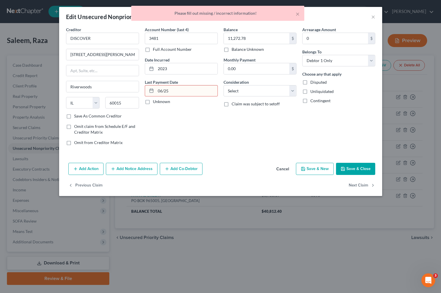
click at [188, 93] on input "06/25" at bounding box center [187, 90] width 62 height 11
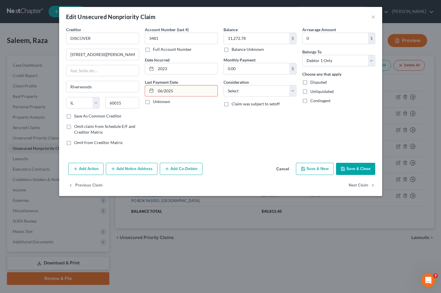
click at [200, 121] on div "Account Number (last 4) 3481 Full Account Number Date Incurred 2023 Last Paymen…" at bounding box center [181, 88] width 79 height 123
click at [359, 167] on button "Save & Close" at bounding box center [355, 169] width 39 height 12
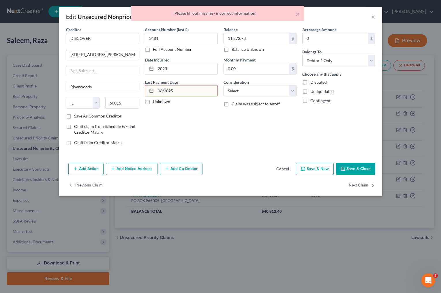
click at [183, 91] on input "06/2025" at bounding box center [187, 90] width 62 height 11
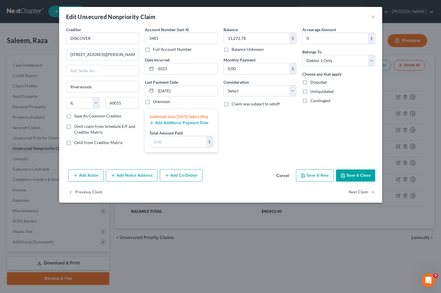
click at [263, 130] on div "Balance 11,272.78 $ Balance Unknown Balance Undetermined 11,272.78 $ Balance Un…" at bounding box center [260, 92] width 79 height 130
click at [198, 88] on input "06/01/2025" at bounding box center [187, 90] width 62 height 11
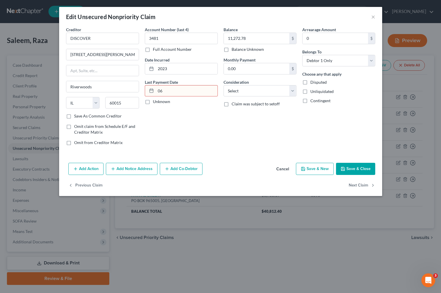
type input "0"
click at [226, 133] on div "Balance 11,272.78 $ Balance Unknown Balance Undetermined 11,272.78 $ Balance Un…" at bounding box center [260, 88] width 79 height 123
click at [194, 91] on input "text" at bounding box center [187, 90] width 62 height 11
click at [210, 122] on div "Account Number (last 4) 3481 Full Account Number Date Incurred 2023 Last Paymen…" at bounding box center [181, 88] width 79 height 123
click at [358, 166] on button "Save & Close" at bounding box center [355, 169] width 39 height 12
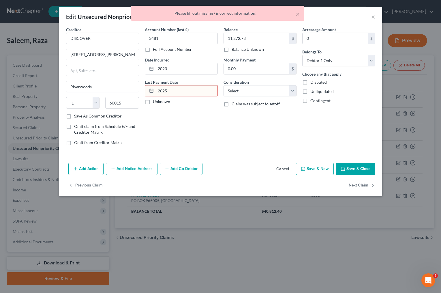
click at [189, 90] on input "2025" at bounding box center [187, 90] width 62 height 11
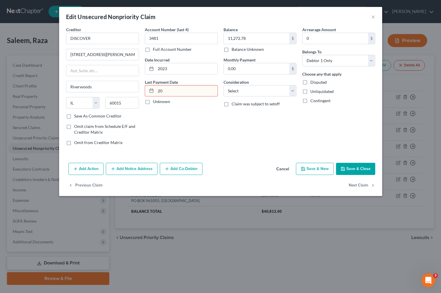
type input "2"
type input "j"
click at [251, 137] on div "Balance 11,272.78 $ Balance Unknown Balance Undetermined 11,272.78 $ Balance Un…" at bounding box center [260, 88] width 79 height 123
click at [349, 166] on button "Save & Close" at bounding box center [355, 169] width 39 height 12
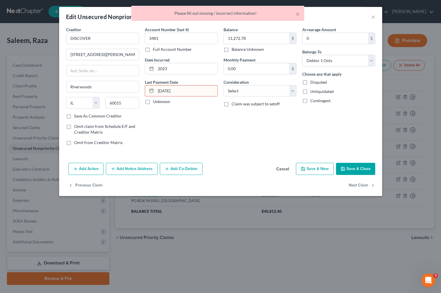
click at [191, 91] on input "[DATE]" at bounding box center [187, 90] width 62 height 11
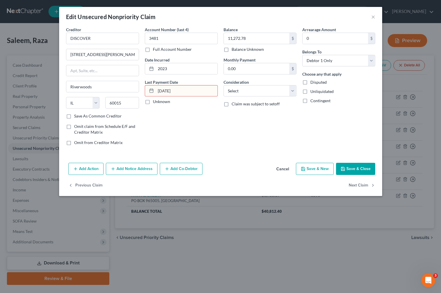
click at [191, 90] on input "[DATE]" at bounding box center [187, 90] width 62 height 11
type input "J"
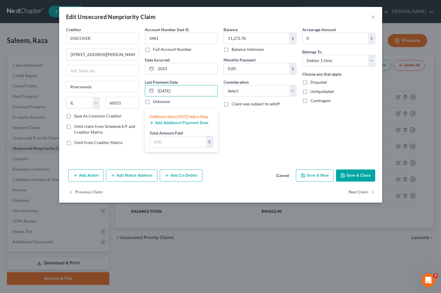
type input "06/01/2025"
click at [256, 130] on div "Balance 11,272.78 $ Balance Unknown Balance Undetermined 11,272.78 $ Balance Un…" at bounding box center [260, 92] width 79 height 130
click at [354, 180] on button "Save & Close" at bounding box center [355, 175] width 39 height 12
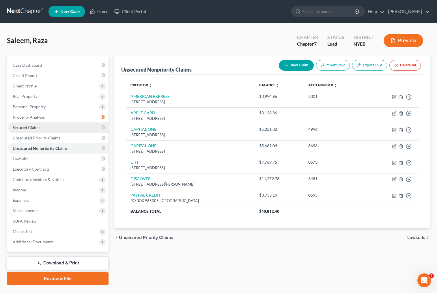
click at [40, 127] on link "Secured Claims" at bounding box center [58, 127] width 100 height 10
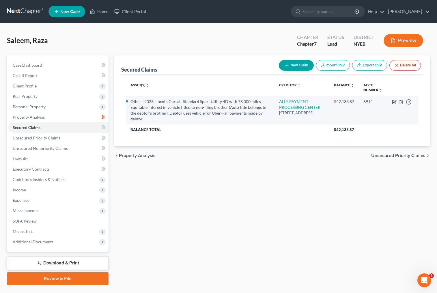
click at [395, 101] on icon "button" at bounding box center [394, 101] width 5 height 5
select select "23"
select select "2"
select select "1"
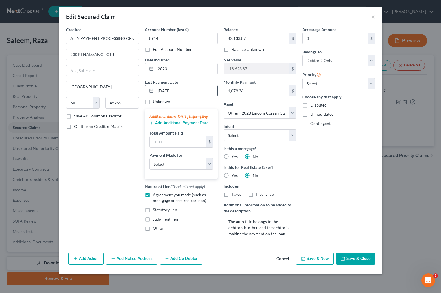
click at [163, 90] on input "[DATE]" at bounding box center [187, 90] width 62 height 11
click at [98, 177] on div "Creditor * ALLY PAYMENT PROCESSING CENTER 200 RENAISSANCE CTR [GEOGRAPHIC_DATA]…" at bounding box center [102, 133] width 79 height 213
click at [167, 90] on input "07/21/2025" at bounding box center [187, 90] width 62 height 11
type input "07/1/2025"
click at [84, 166] on div "Creditor * ALLY PAYMENT PROCESSING CENTER 200 RENAISSANCE CTR [GEOGRAPHIC_DATA]…" at bounding box center [102, 133] width 79 height 213
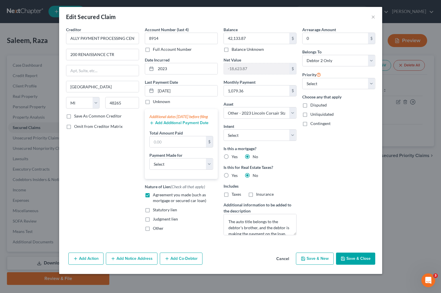
click at [359, 261] on button "Save & Close" at bounding box center [355, 258] width 39 height 12
select select
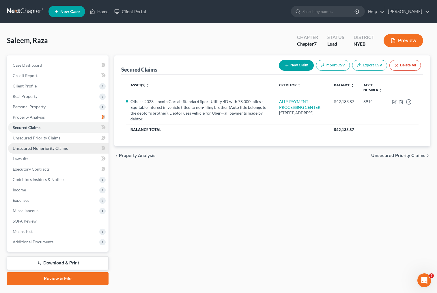
click at [46, 147] on span "Unsecured Nonpriority Claims" at bounding box center [40, 148] width 55 height 5
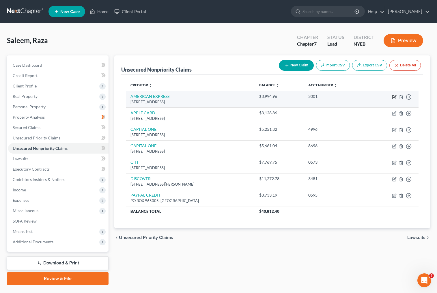
click at [395, 97] on icon "button" at bounding box center [394, 96] width 3 height 3
select select "45"
select select "0"
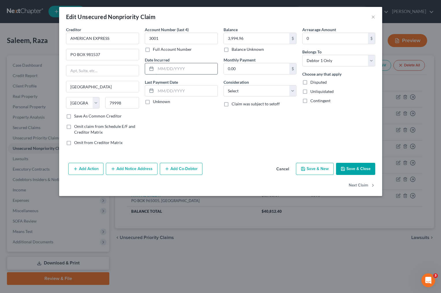
click at [170, 68] on input "text" at bounding box center [187, 68] width 62 height 11
type input "2018"
click at [192, 129] on div "Account Number (last 4) 3001 Full Account Number Date Incurred 2018 Last Paymen…" at bounding box center [181, 88] width 79 height 123
click at [352, 170] on button "Save & Close" at bounding box center [355, 169] width 39 height 12
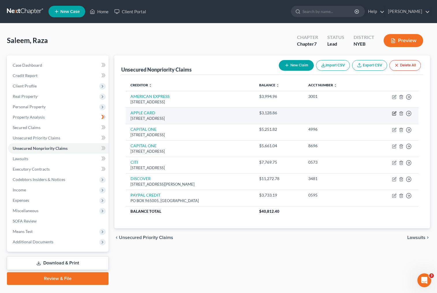
click at [394, 113] on icon "button" at bounding box center [394, 112] width 3 height 3
select select "39"
select select "0"
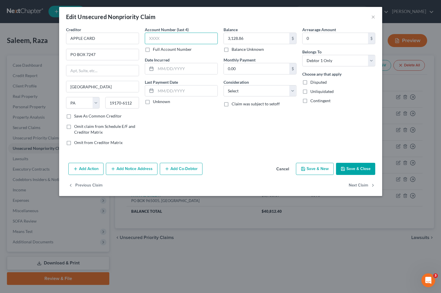
click at [186, 39] on input "text" at bounding box center [181, 39] width 73 height 12
type input "4113"
click at [192, 71] on input "text" at bounding box center [187, 68] width 62 height 11
type input "2020"
click at [183, 122] on div "Account Number (last 4) 4113 Full Account Number Date Incurred 2020 Last Paymen…" at bounding box center [181, 88] width 79 height 123
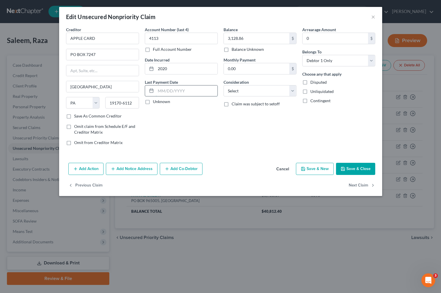
click at [199, 88] on input "text" at bounding box center [187, 90] width 62 height 11
type input "01/01/2023"
click at [201, 113] on div "Account Number (last 4) 4113 Full Account Number Date Incurred 2020 Last Paymen…" at bounding box center [181, 88] width 79 height 123
click at [351, 167] on button "Save & Close" at bounding box center [355, 169] width 39 height 12
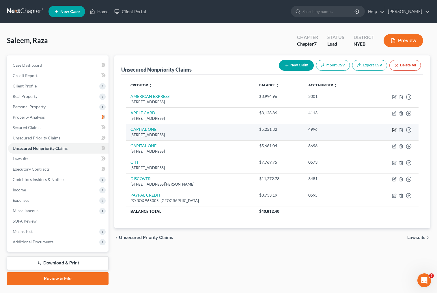
click at [395, 130] on icon "button" at bounding box center [394, 129] width 5 height 5
select select "46"
select select "0"
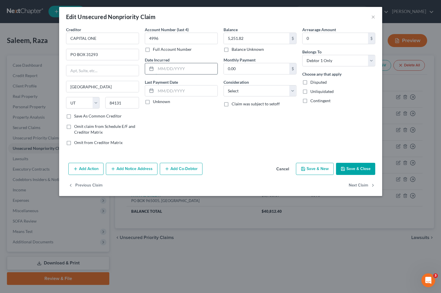
click at [194, 67] on input "text" at bounding box center [187, 68] width 62 height 11
type input "2019"
click at [187, 91] on input "text" at bounding box center [187, 90] width 62 height 11
type input "01/01/2023"
click at [352, 172] on button "Save & Close" at bounding box center [355, 169] width 39 height 12
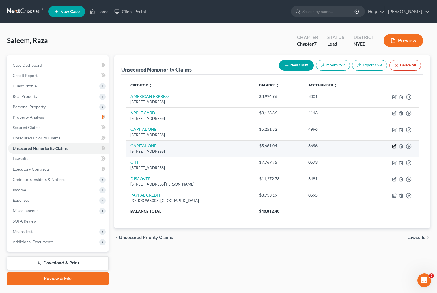
click at [395, 146] on icon "button" at bounding box center [394, 146] width 5 height 5
select select "46"
select select "0"
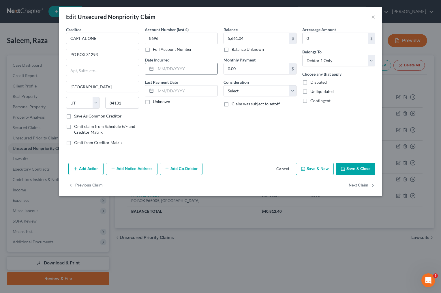
click at [191, 68] on input "text" at bounding box center [187, 68] width 62 height 11
type input "2018"
click at [198, 94] on input "text" at bounding box center [187, 90] width 62 height 11
type input "06/01/2023"
click at [258, 158] on div "Creditor * CAPITAL ONE PO BOX 31293 Salt Lake City State AL AK AR AZ CA CO CT D…" at bounding box center [220, 94] width 323 height 134
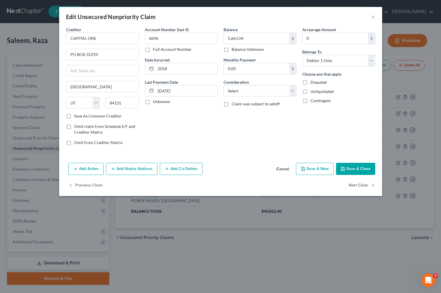
click at [349, 169] on button "Save & Close" at bounding box center [355, 169] width 39 height 12
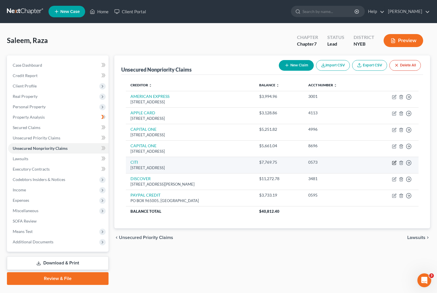
click at [395, 163] on icon "button" at bounding box center [394, 162] width 5 height 5
select select "43"
select select "0"
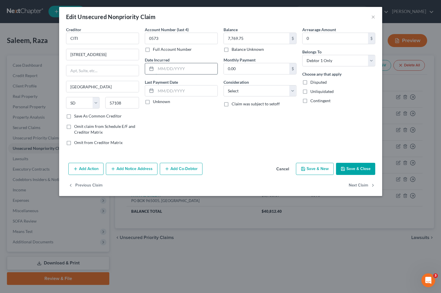
click at [183, 67] on input "text" at bounding box center [187, 68] width 62 height 11
type input "2018"
click at [191, 91] on input "text" at bounding box center [187, 90] width 62 height 11
type input "01/01/2023"
click at [358, 168] on button "Save & Close" at bounding box center [355, 169] width 39 height 12
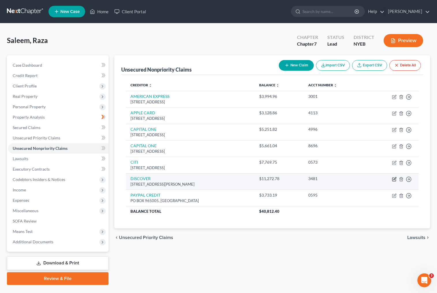
click at [394, 179] on icon "button" at bounding box center [394, 178] width 3 height 3
select select "14"
select select "0"
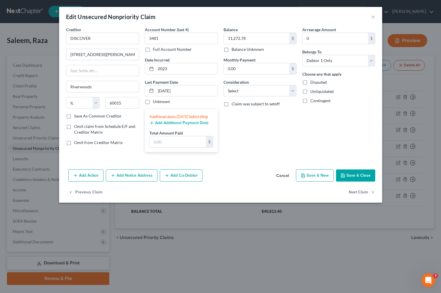
click at [360, 181] on button "Save & Close" at bounding box center [355, 175] width 39 height 12
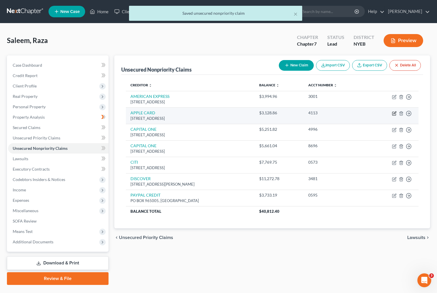
click at [394, 113] on icon "button" at bounding box center [394, 112] width 3 height 3
select select "39"
select select "0"
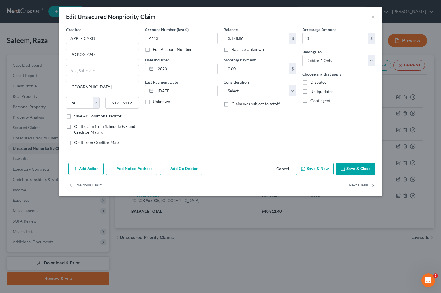
click at [349, 169] on button "Save & Close" at bounding box center [355, 169] width 39 height 12
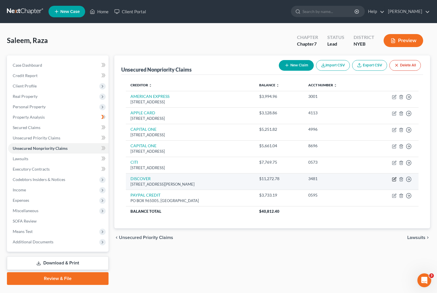
click at [395, 179] on icon "button" at bounding box center [394, 178] width 3 height 3
select select "14"
select select "0"
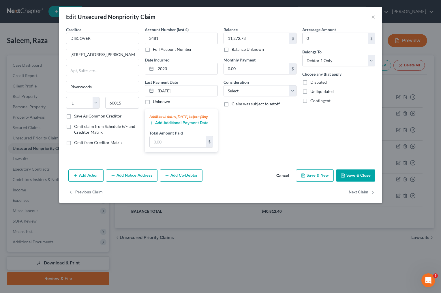
click at [347, 178] on button "Save & Close" at bounding box center [355, 175] width 39 height 12
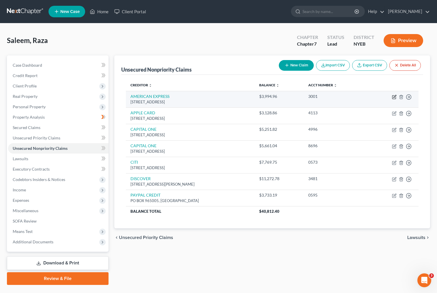
click at [394, 97] on icon "button" at bounding box center [394, 96] width 3 height 3
select select "45"
select select "0"
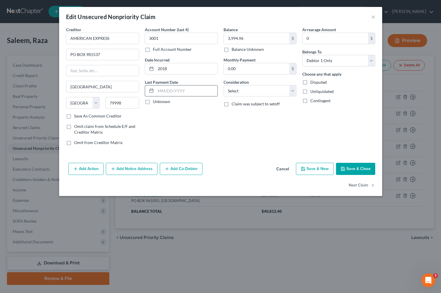
click at [178, 90] on input "text" at bounding box center [187, 90] width 62 height 11
type input "01/01/2023"
click at [348, 167] on button "Save & Close" at bounding box center [355, 169] width 39 height 12
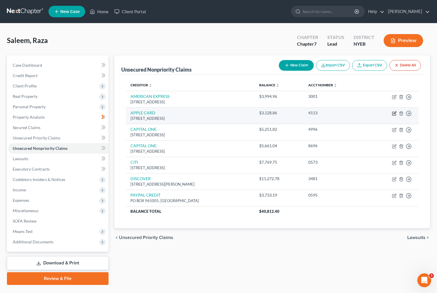
click at [394, 113] on icon "button" at bounding box center [394, 113] width 5 height 5
select select "39"
select select "0"
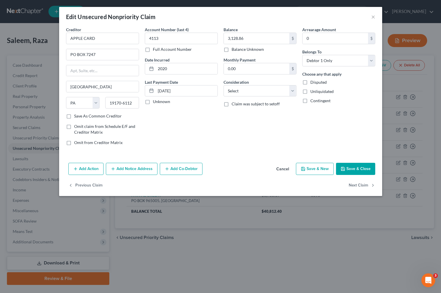
click at [345, 168] on icon "button" at bounding box center [342, 168] width 3 height 3
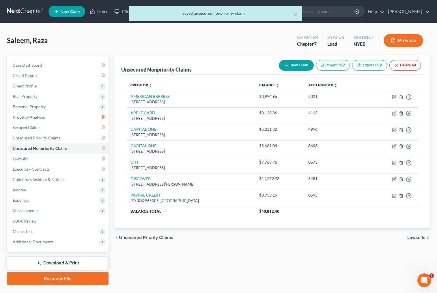
click at [266, 247] on div "Unsecured Nonpriority Claims New Claim Import CSV Export CSV Delete All Credito…" at bounding box center [272, 169] width 322 height 229
